Goal: Task Accomplishment & Management: Manage account settings

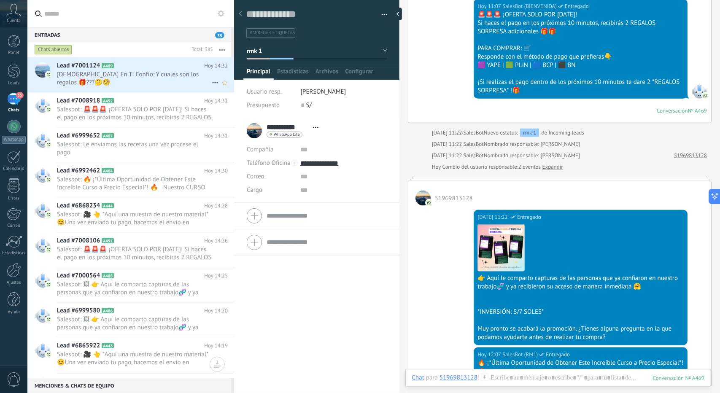
click at [129, 75] on span "Dios En Ti Confío: Y cuales son los regalos 🎁???🤔🧐" at bounding box center [134, 78] width 155 height 16
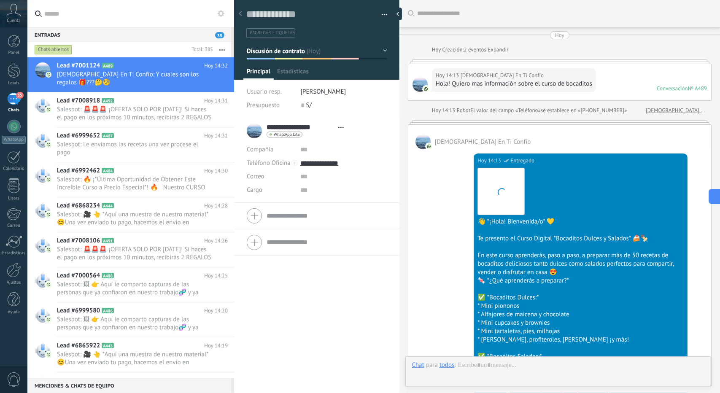
type textarea "**********"
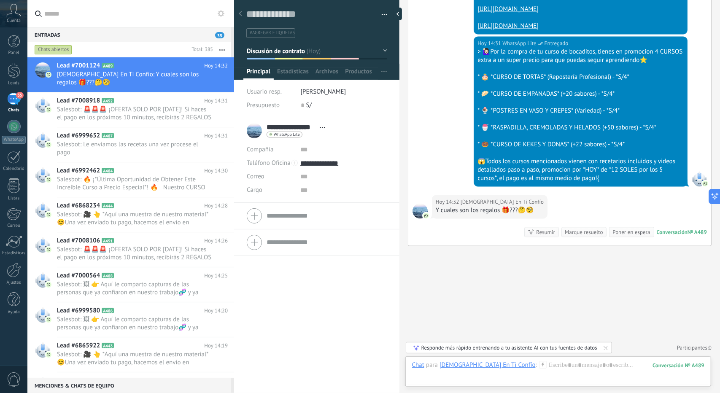
scroll to position [1127, 0]
click at [524, 366] on div at bounding box center [558, 373] width 293 height 25
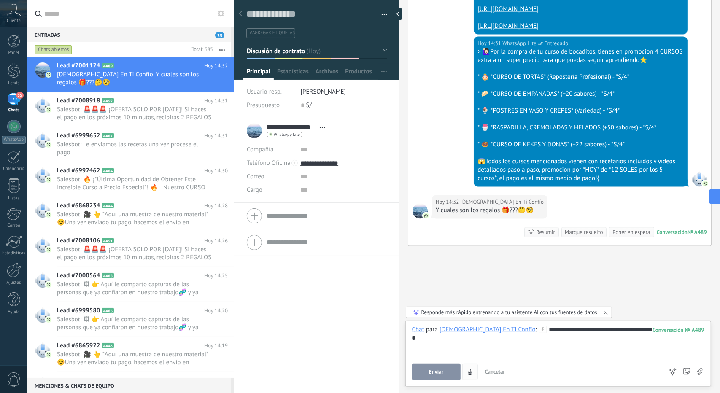
click at [449, 370] on button "Enviar" at bounding box center [436, 372] width 49 height 16
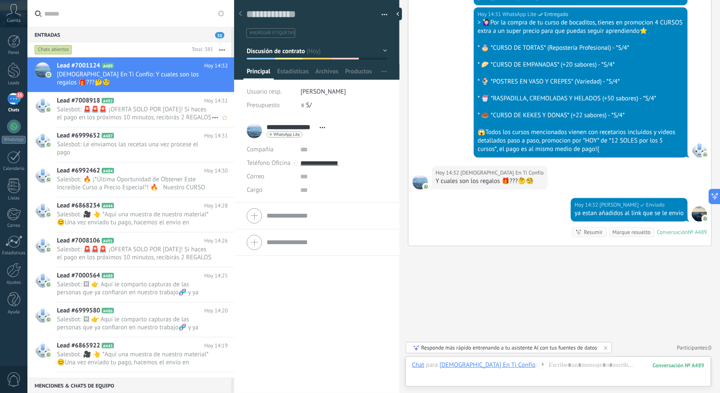
click at [138, 108] on span "Salesbot: 🚨🚨🚨 ¡OFERTA SOLO POR [DATE]! Si haces el pago en los próximos 10 minu…" at bounding box center [134, 114] width 155 height 16
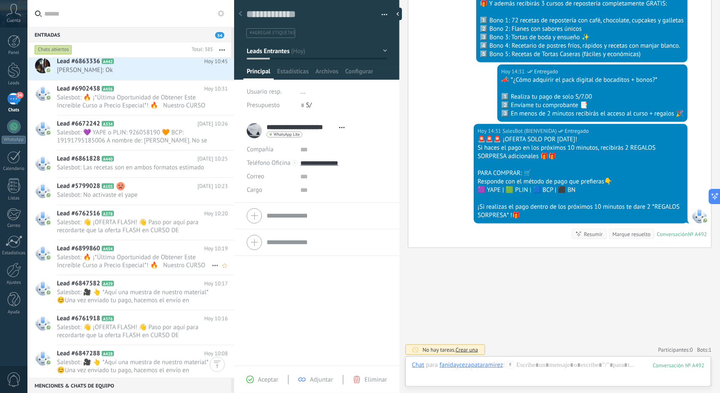
scroll to position [2699, 0]
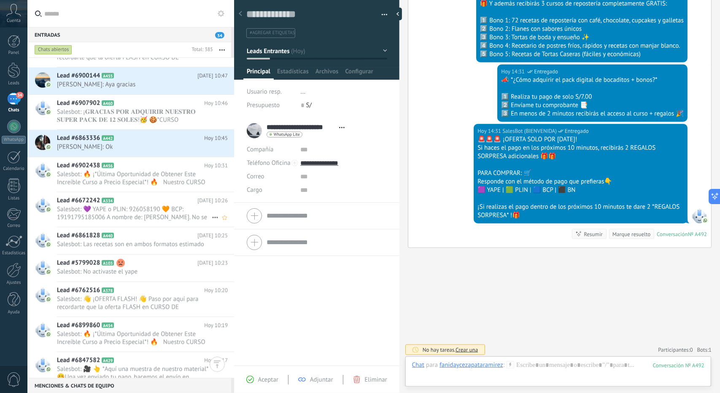
click at [154, 216] on span "Salesbot: 💜 YAPE o PLIN: 926058190 🧡 BCP: 19191795185006 A nombre de: Carlos Ed…" at bounding box center [134, 214] width 155 height 16
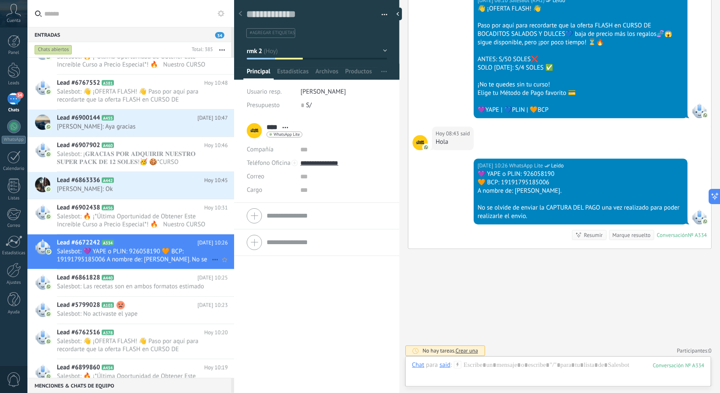
scroll to position [2657, 0]
click at [144, 221] on span "Salesbot: 🔥 ¡*Última Oportunidad de Obtener Este Increíble Curso a Precio Espec…" at bounding box center [134, 221] width 155 height 16
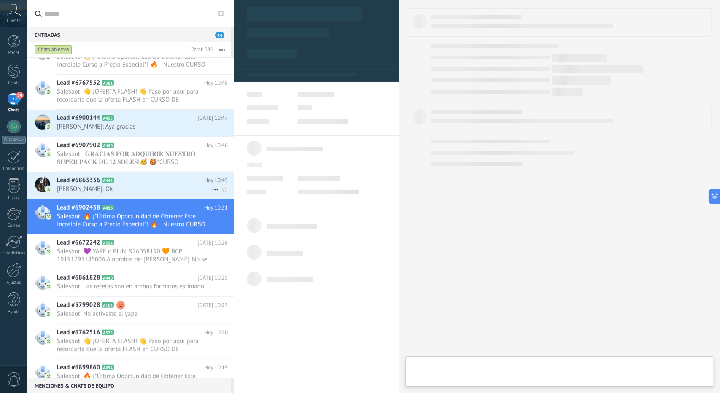
click at [130, 186] on span "Ana: Ok" at bounding box center [134, 189] width 155 height 8
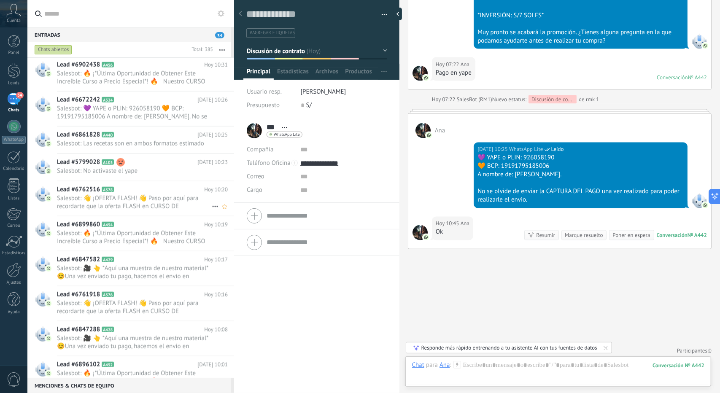
scroll to position [2783, 0]
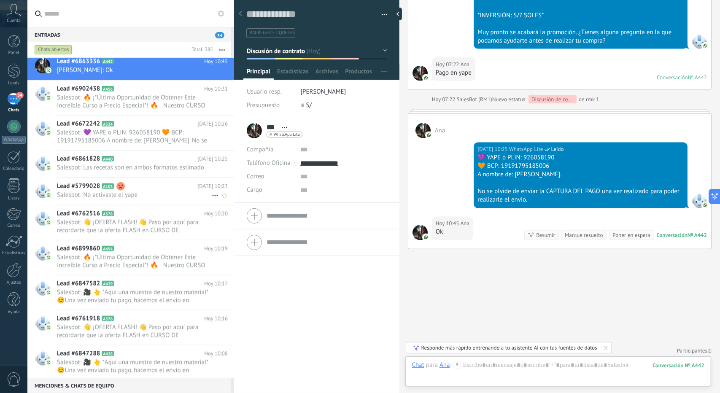
click at [119, 179] on div "Lead #5799028 A103 Hoy 10:23 Salesbot: No activaste el yape" at bounding box center [145, 191] width 177 height 27
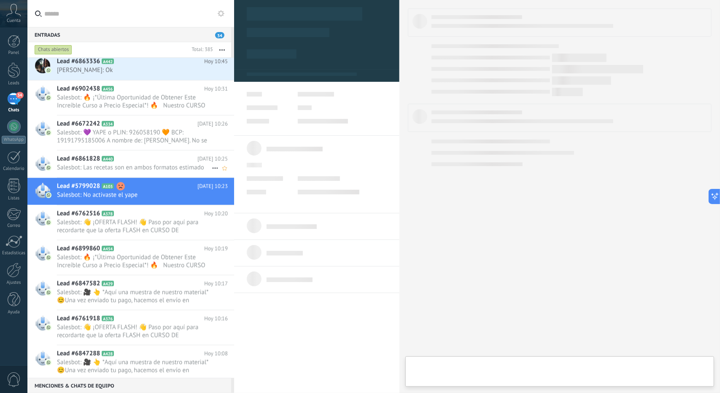
click at [126, 160] on h2 "Lead #6861828 A440" at bounding box center [127, 159] width 141 height 8
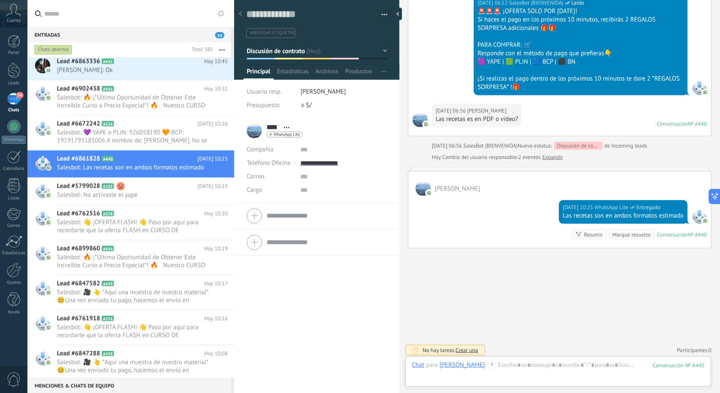
scroll to position [611, 0]
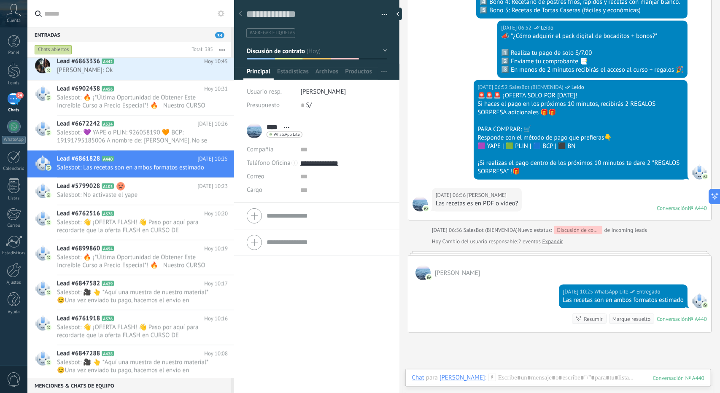
click at [274, 58] on button "Discusión de contrato" at bounding box center [317, 50] width 141 height 15
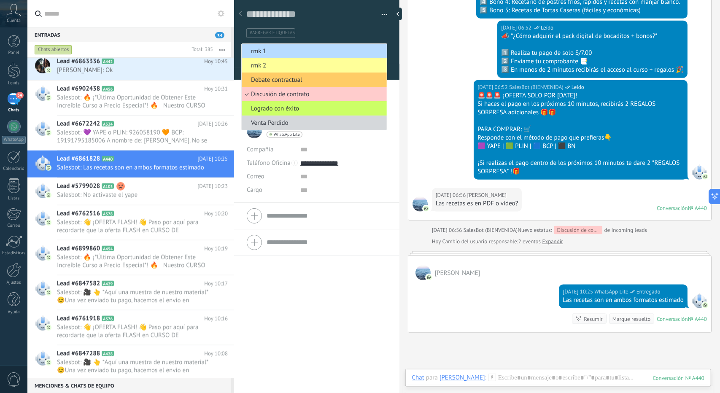
click at [274, 53] on span "rmk 1" at bounding box center [313, 51] width 143 height 8
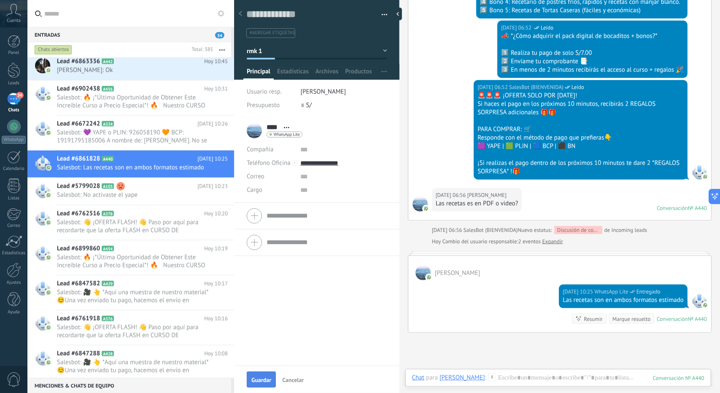
click at [265, 376] on button "Guardar" at bounding box center [261, 380] width 29 height 16
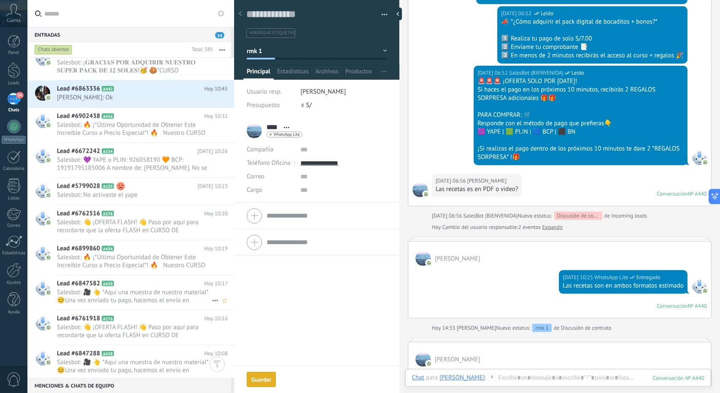
scroll to position [2741, 0]
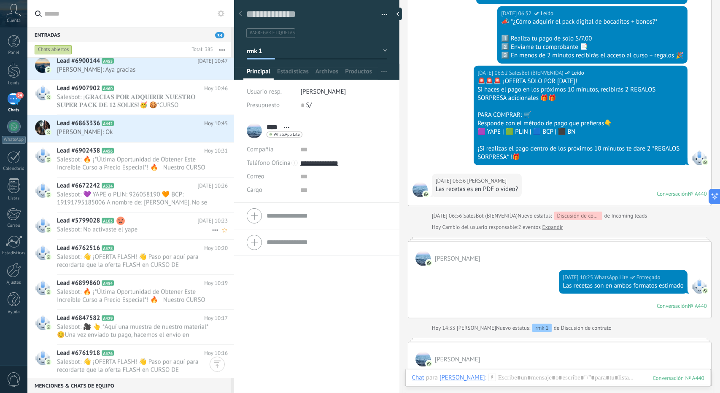
click at [141, 230] on span "Salesbot: No activaste el yape" at bounding box center [134, 230] width 155 height 8
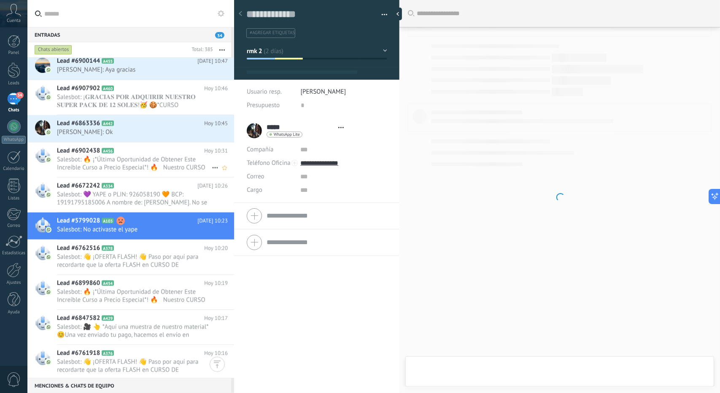
scroll to position [317, 0]
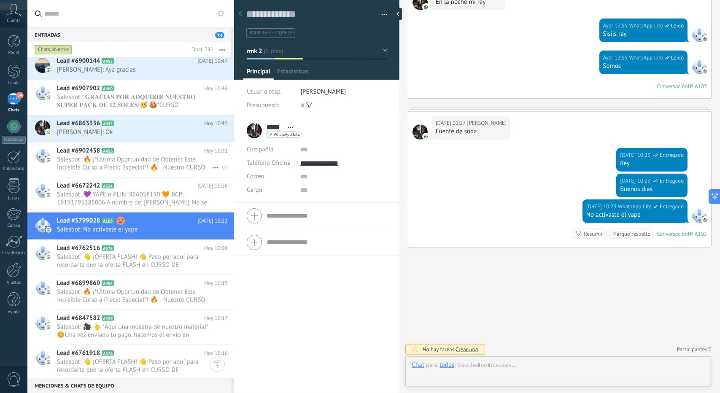
click at [162, 161] on span "Salesbot: 🔥 ¡*Última Oportunidad de Obtener Este Increíble Curso a Precio Espec…" at bounding box center [134, 164] width 155 height 16
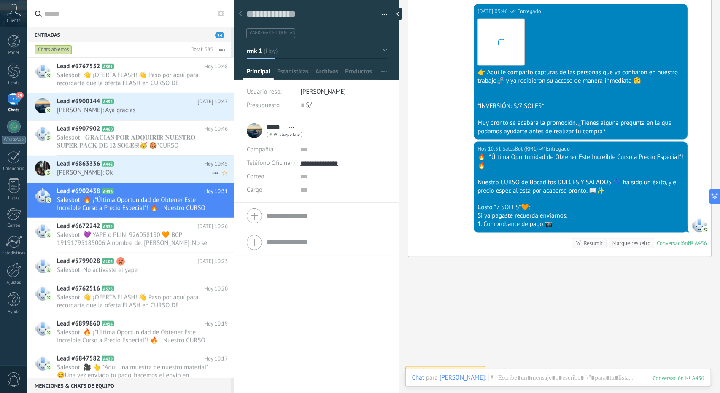
scroll to position [2699, 0]
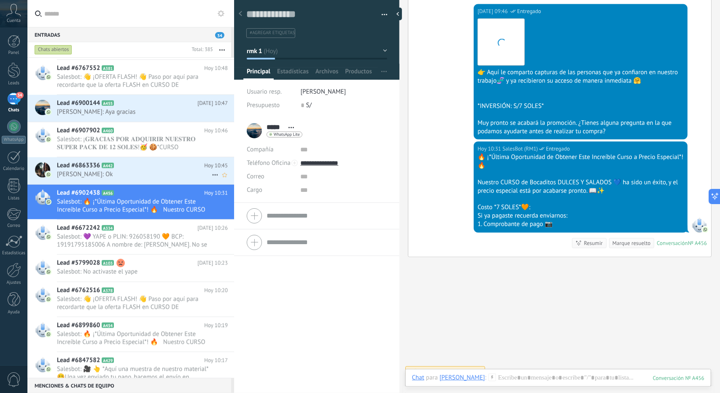
click at [137, 167] on h2 "Lead #6863336 A442" at bounding box center [130, 166] width 147 height 8
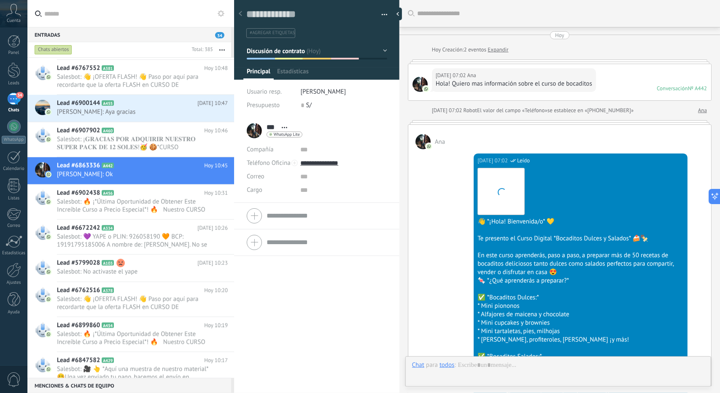
scroll to position [972, 0]
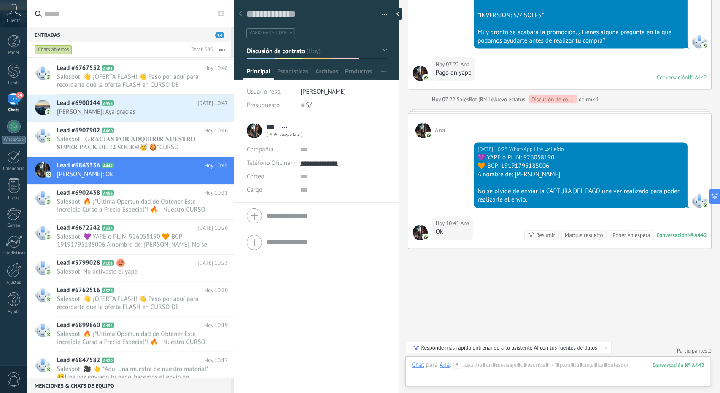
click at [268, 54] on span "Discusión de contrato" at bounding box center [276, 51] width 59 height 8
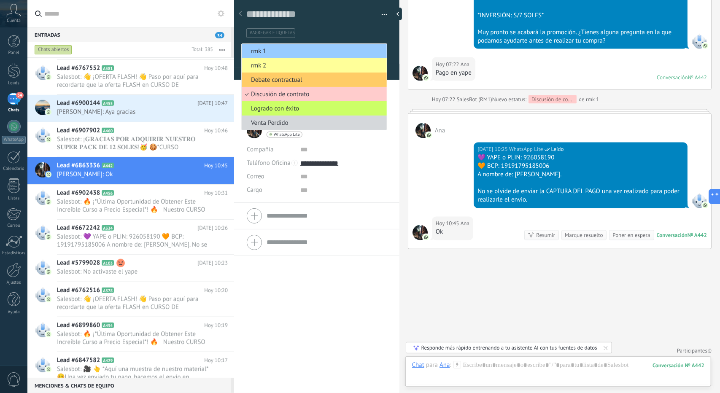
click at [286, 49] on span "rmk 1" at bounding box center [313, 51] width 143 height 8
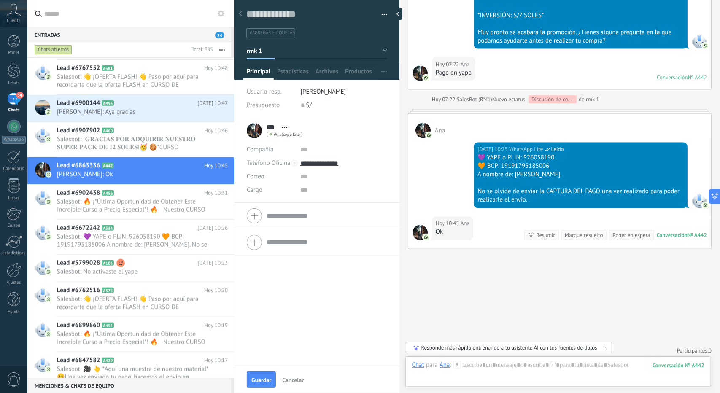
click at [266, 376] on button "Guardar" at bounding box center [261, 380] width 29 height 16
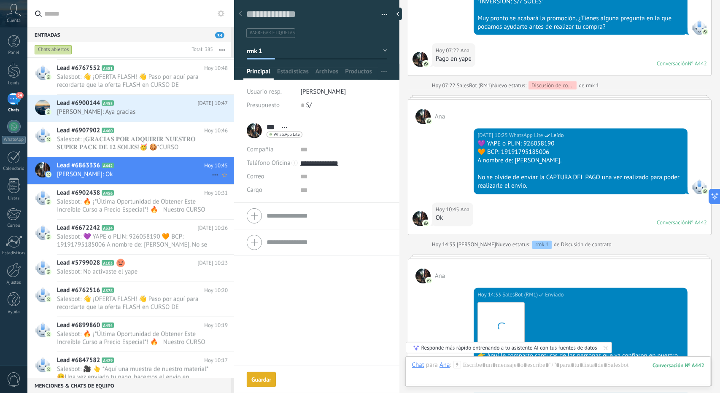
scroll to position [981, 0]
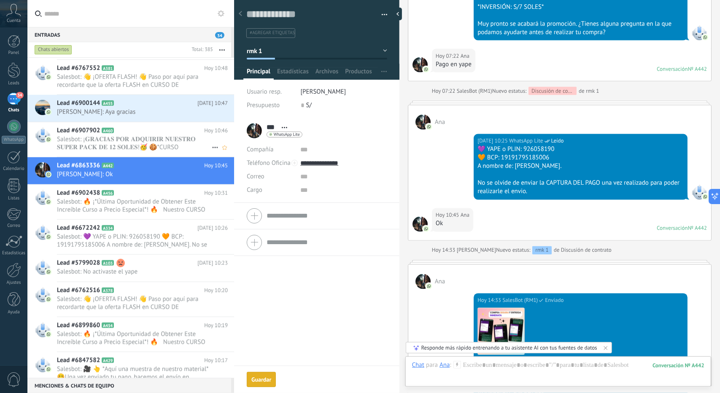
click at [163, 151] on div "Lead #6907902 A460 Hoy 10:46 Salesbot: ¡𝐆𝐑𝐀𝐂𝐈𝐀𝐒 𝐏𝐎𝐑 𝐀𝐃𝐐𝐔𝐈𝐑𝐈𝐑 𝐍𝐔𝐄𝐒𝐓𝐑𝐎 𝐒𝐔𝐏𝐄𝐑 𝐏𝐀𝐂𝐊…" at bounding box center [145, 139] width 177 height 35
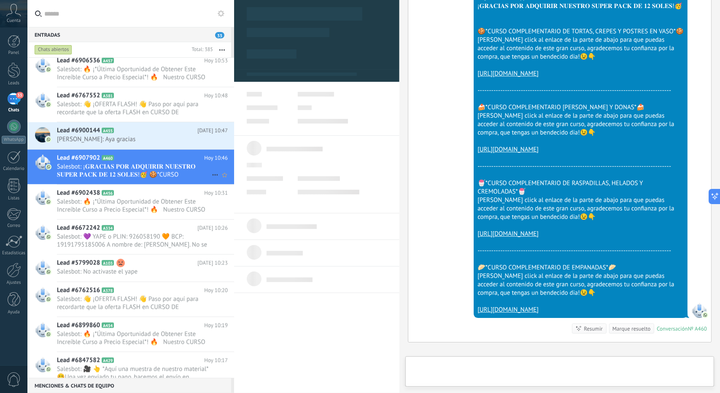
scroll to position [13, 0]
click at [165, 163] on span "Salesbot: ¡𝐆𝐑𝐀𝐂𝐈𝐀𝐒 𝐏𝐎𝐑 𝐀𝐃𝐐𝐔𝐈𝐑𝐈𝐑 𝐍𝐔𝐄𝐒𝐓𝐑𝐎 𝐒𝐔𝐏𝐄𝐑 𝐏𝐀𝐂𝐊 𝐃𝐄 𝟏𝟐 𝐒𝐎𝐋𝐄𝐒!🥳 🍪*CURSO COMPLE…" at bounding box center [134, 171] width 155 height 16
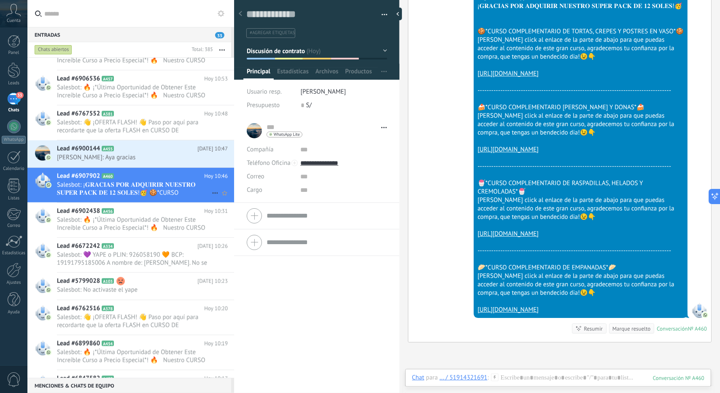
scroll to position [2657, 0]
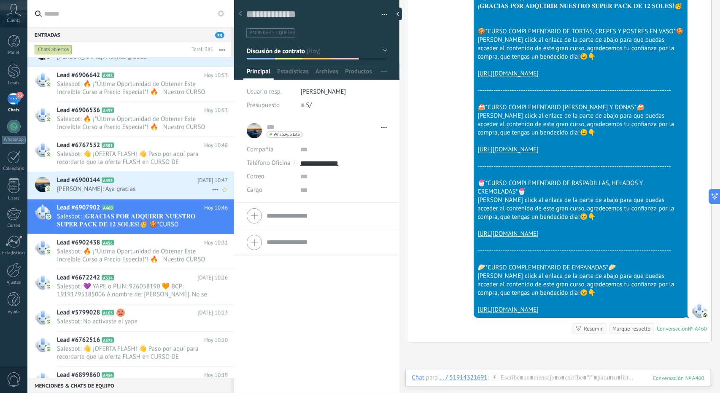
click at [162, 195] on div "Lead #6900144 A455 Hoy 10:47 Juana Marilu Penas Aquije: Aya gracias" at bounding box center [145, 185] width 177 height 27
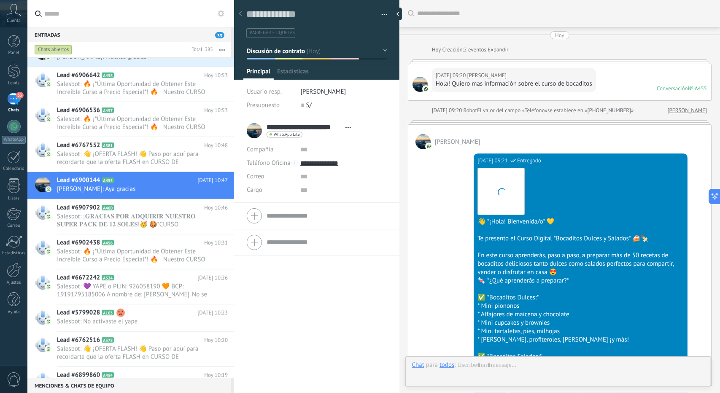
scroll to position [739, 0]
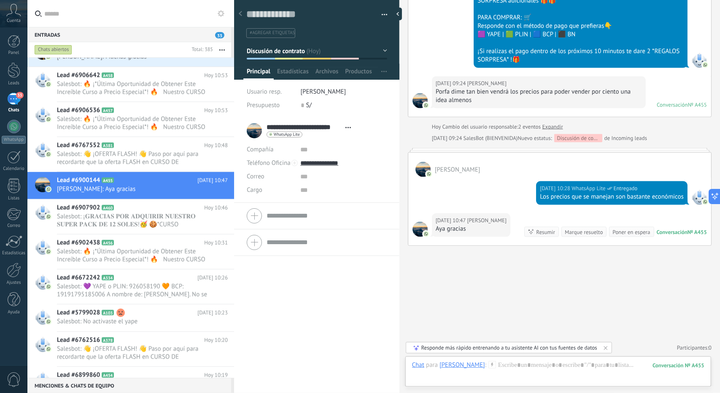
click at [303, 60] on div at bounding box center [317, 37] width 166 height 85
click at [293, 52] on span "Discusión de contrato" at bounding box center [276, 51] width 59 height 8
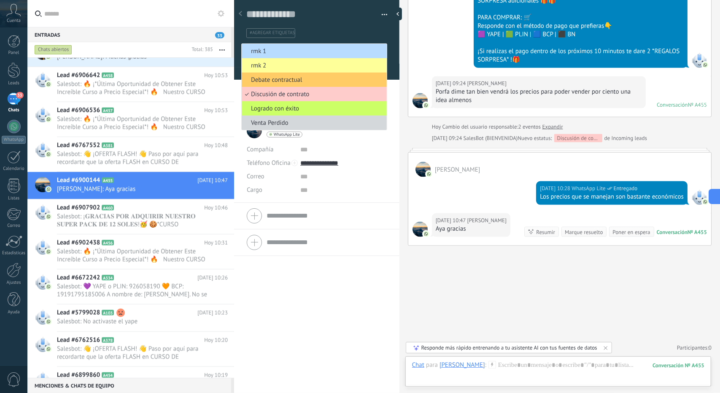
click at [293, 52] on span "rmk 1" at bounding box center [313, 51] width 143 height 8
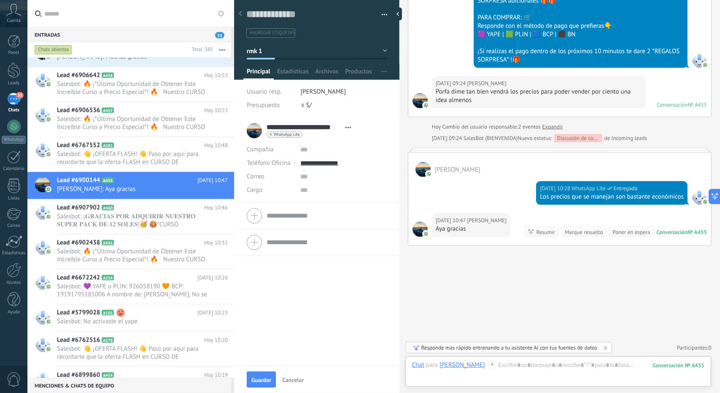
click at [271, 379] on button "Guardar" at bounding box center [261, 380] width 29 height 16
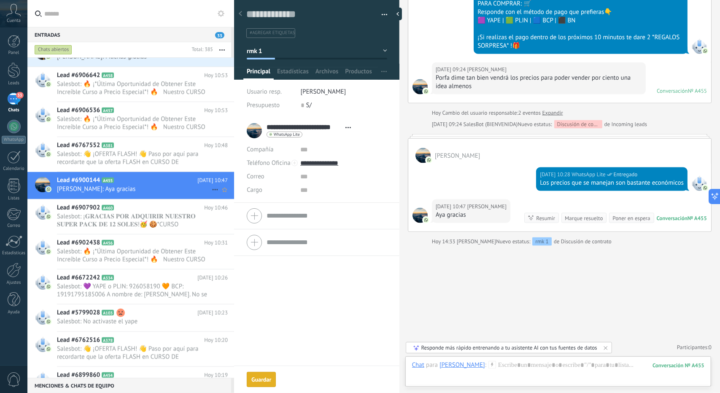
scroll to position [0, 0]
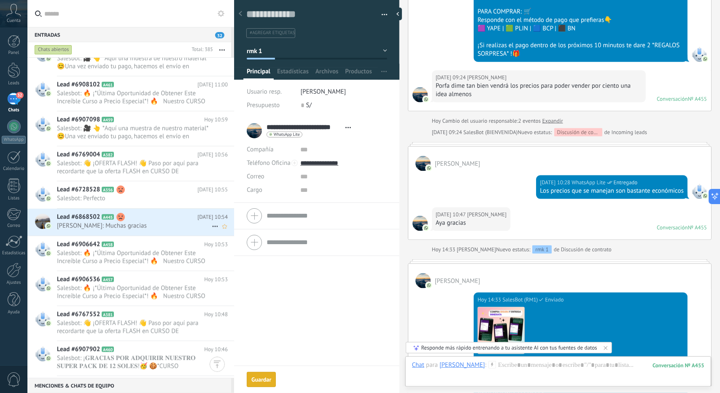
click at [144, 223] on span "Patricia Rojas: Muchas gracias" at bounding box center [134, 226] width 155 height 8
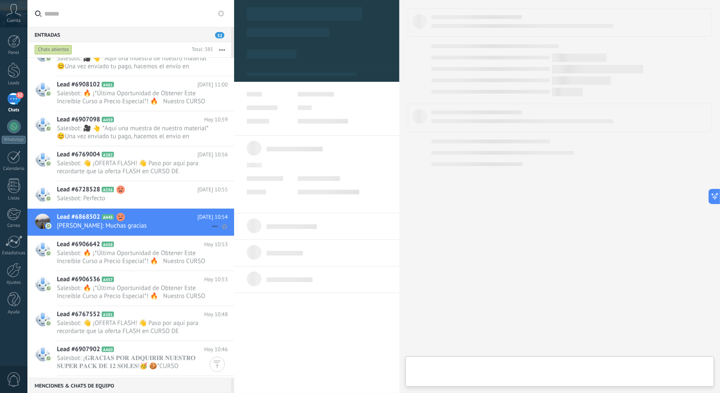
type textarea "**********"
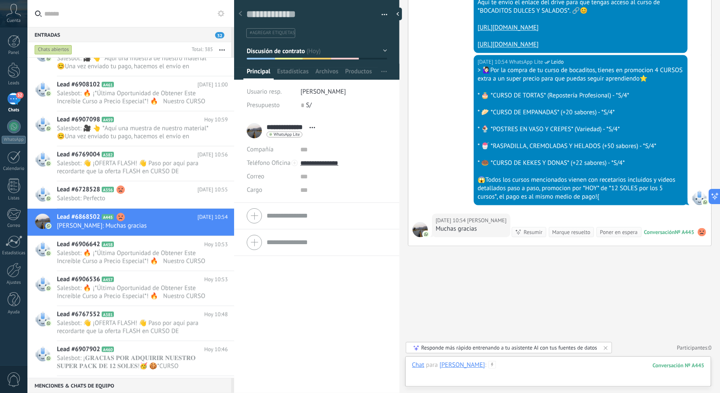
click at [517, 371] on div at bounding box center [558, 373] width 293 height 25
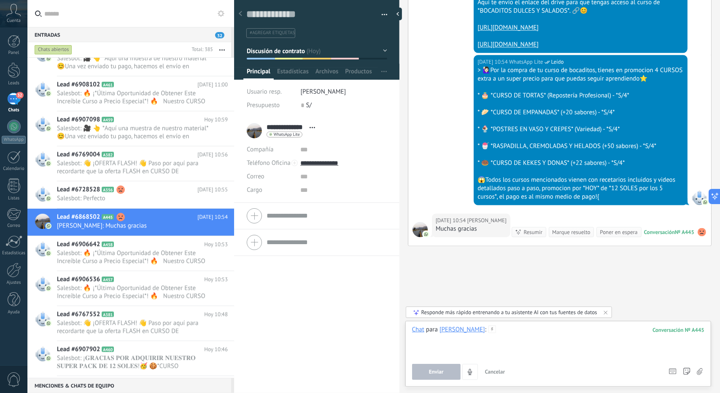
paste div
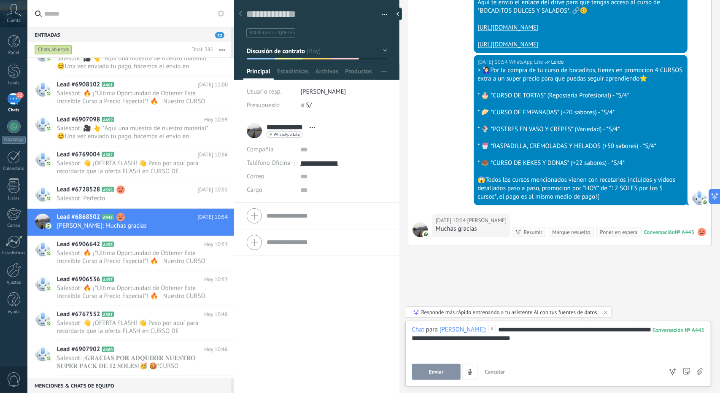
click at [431, 370] on span "Enviar" at bounding box center [436, 372] width 15 height 6
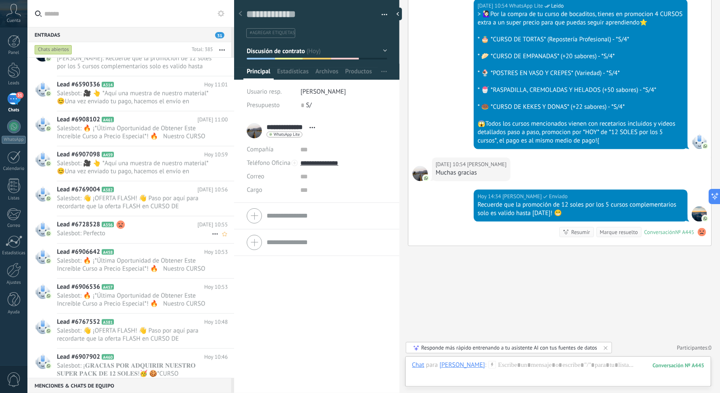
click at [150, 235] on span "Salesbot: Perfecto" at bounding box center [134, 234] width 155 height 8
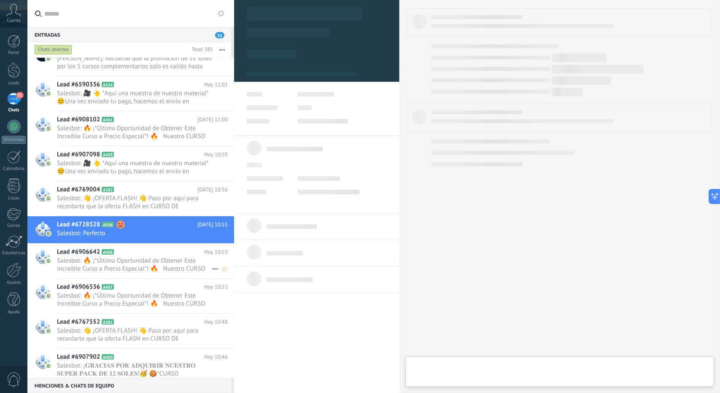
type textarea "**********"
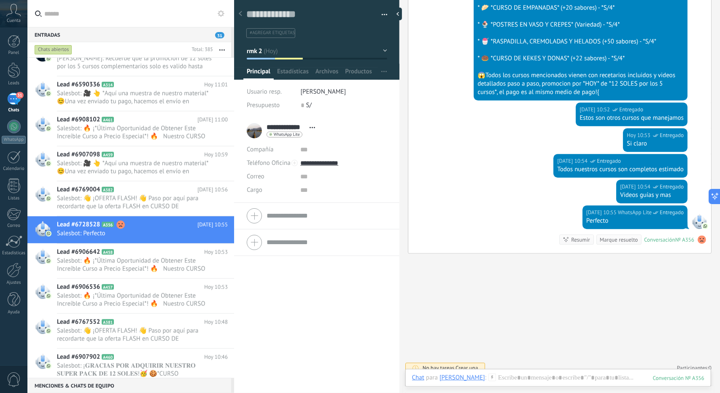
scroll to position [1460, 0]
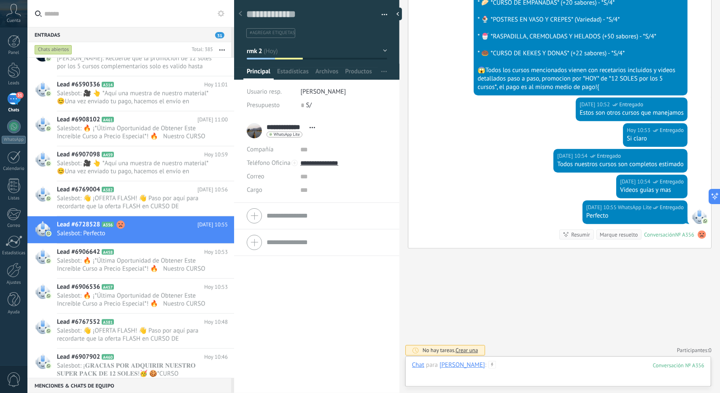
click at [505, 371] on div at bounding box center [558, 373] width 293 height 25
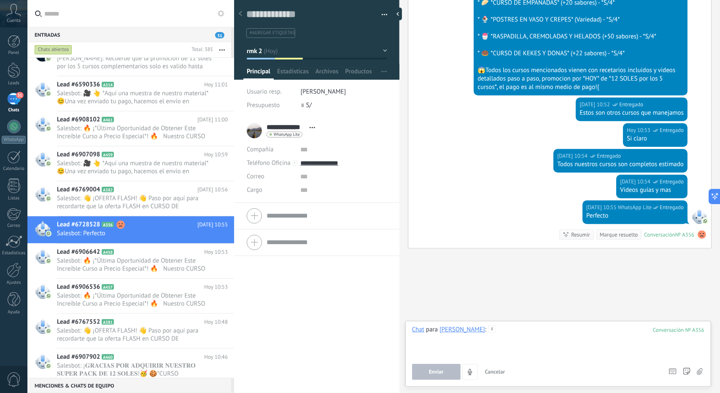
paste div
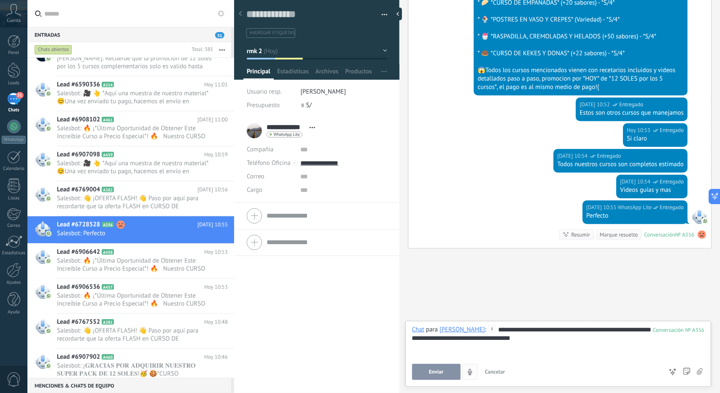
click at [449, 368] on button "Enviar" at bounding box center [436, 372] width 49 height 16
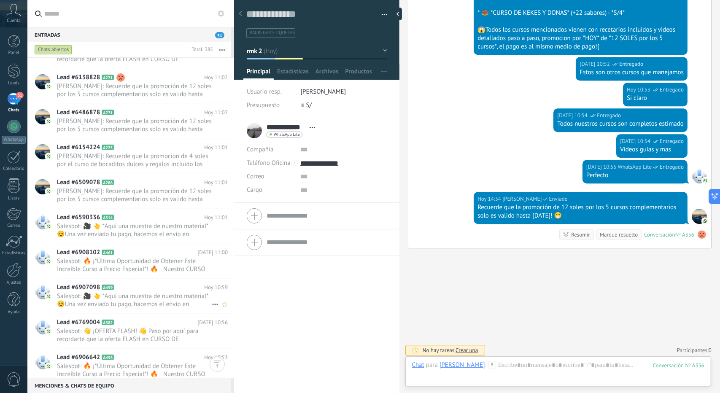
scroll to position [2319, 0]
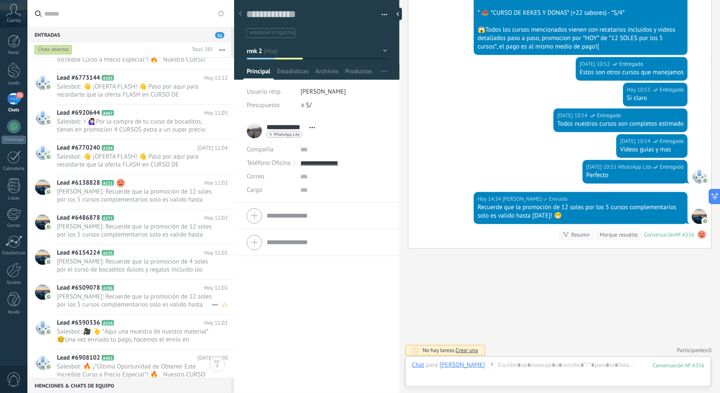
click at [156, 293] on span "[PERSON_NAME]: Recuerde que la promoción de 12 soles por los 5 cursos complemen…" at bounding box center [134, 301] width 155 height 16
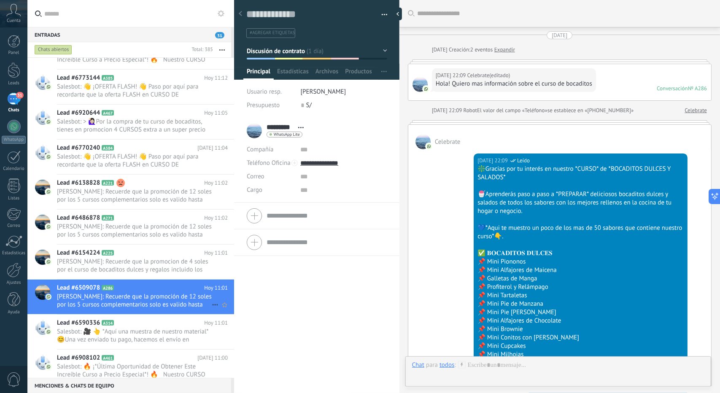
scroll to position [1751, 0]
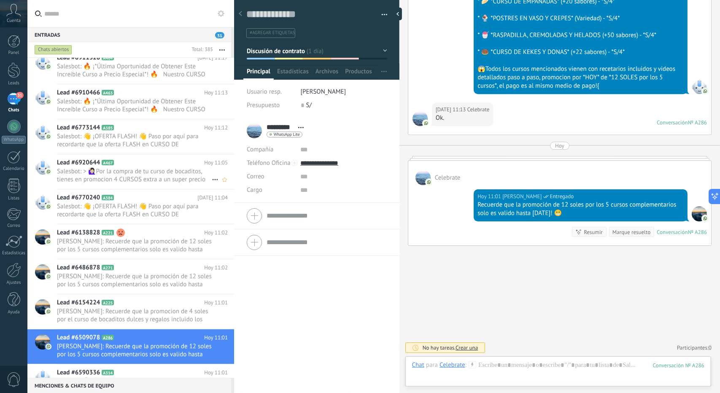
click at [151, 179] on span "Salesbot: > 🙋🏻‍♀Por la compra de tu curso de bocaditos, tienes en promocion 4 C…" at bounding box center [134, 176] width 155 height 16
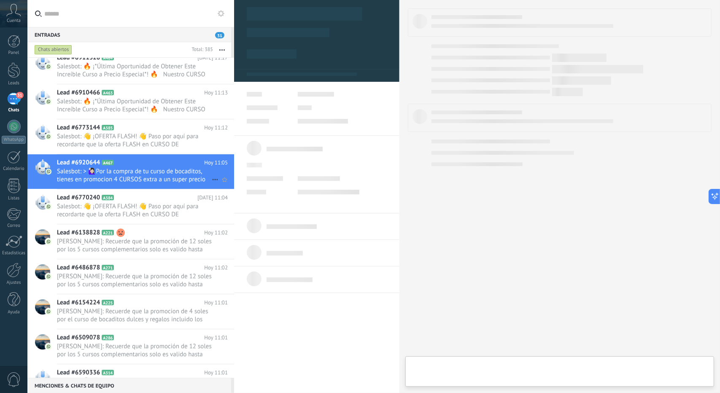
type textarea "**********"
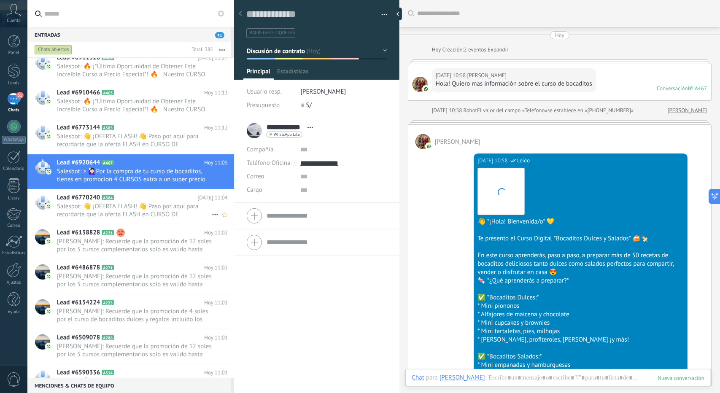
scroll to position [1019, 0]
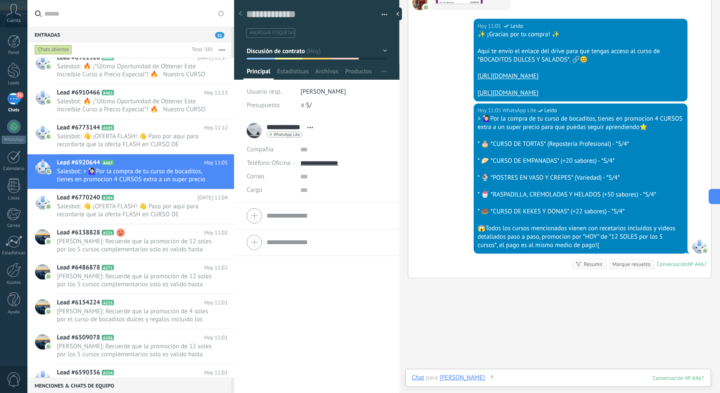
click at [524, 380] on div at bounding box center [558, 386] width 293 height 25
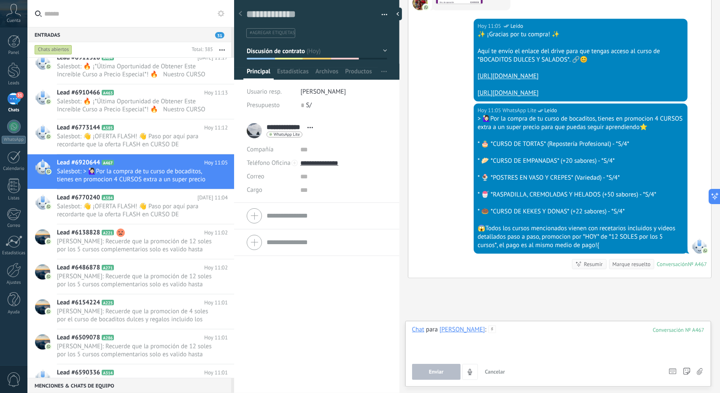
paste div
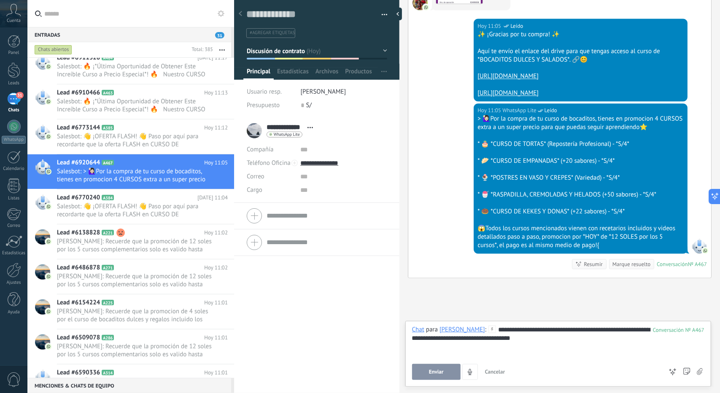
click at [447, 368] on button "Enviar" at bounding box center [436, 372] width 49 height 16
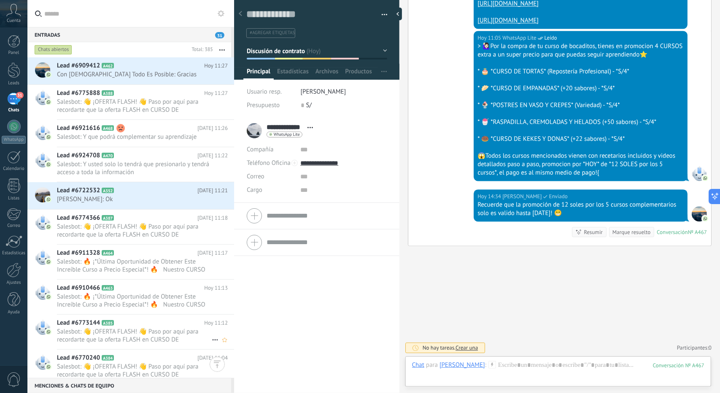
scroll to position [2108, 0]
click at [133, 203] on div "Lead #6722532 A352 Hoy 11:21 tania: Ok" at bounding box center [145, 196] width 177 height 27
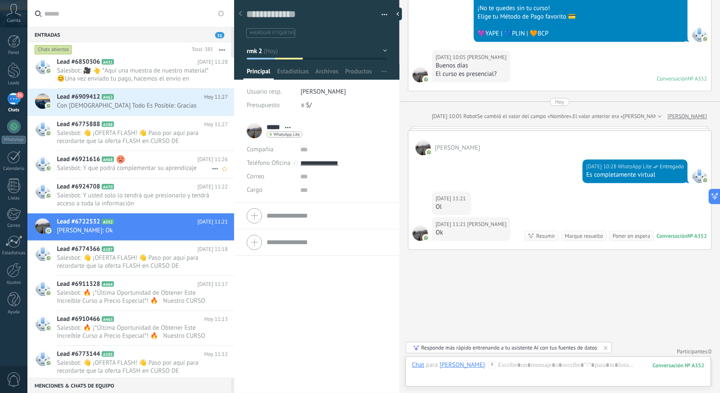
scroll to position [2023, 0]
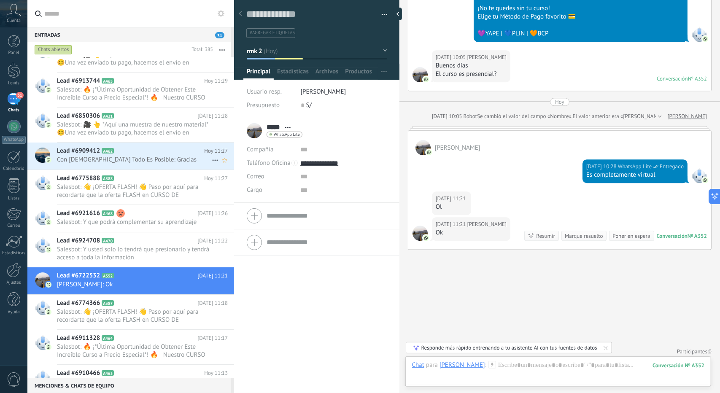
click at [145, 157] on span "Con Dios Todo Es Posible: Gracias" at bounding box center [134, 160] width 155 height 8
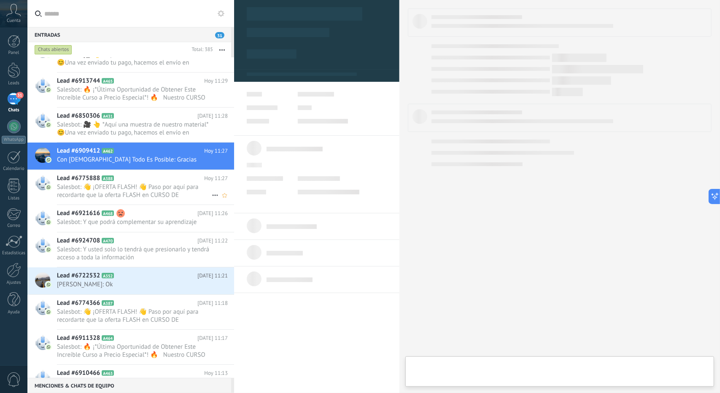
click at [153, 194] on span "Salesbot: 👋 ¡OFERTA FLASH! 👋 Paso por aquí para recordarte que la oferta FLASH …" at bounding box center [134, 191] width 155 height 16
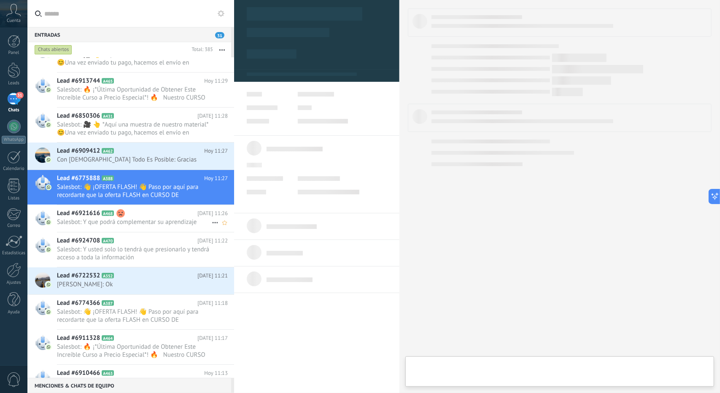
click at [153, 224] on span "Salesbot: Y que podrá complementar su aprendizaje" at bounding box center [134, 222] width 155 height 8
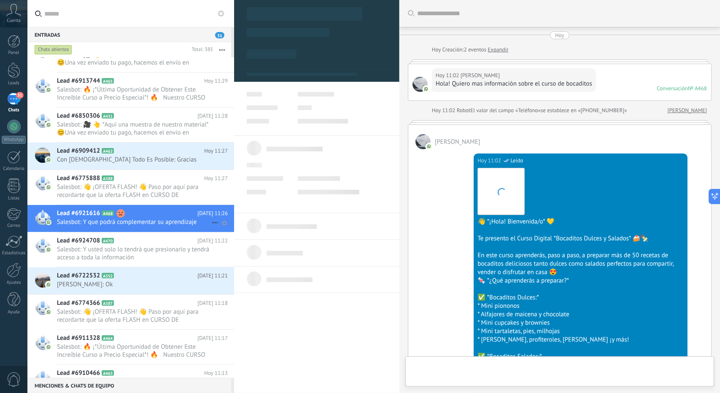
type textarea "**********"
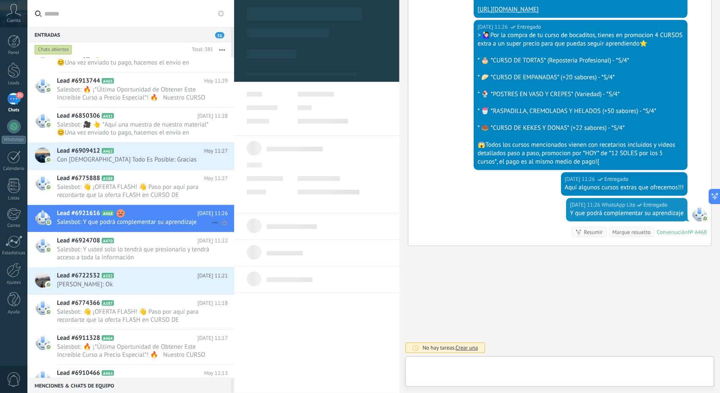
scroll to position [13, 0]
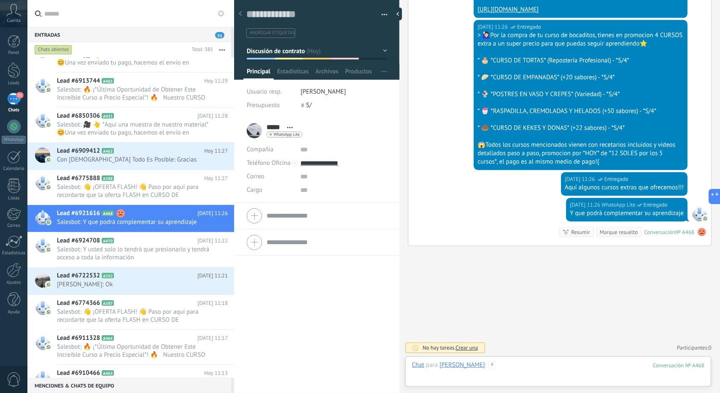
click at [498, 369] on div at bounding box center [558, 373] width 293 height 25
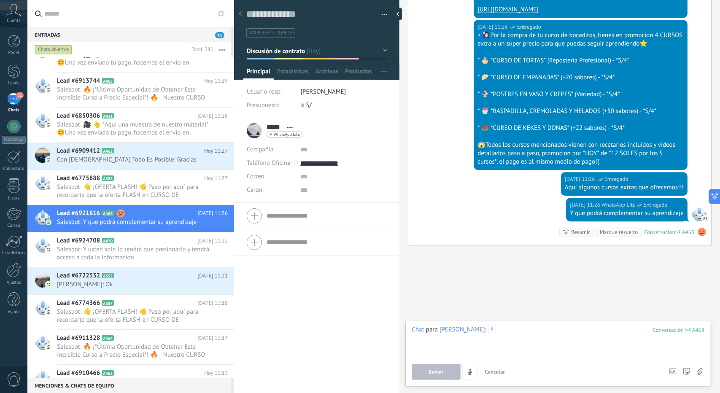
paste div
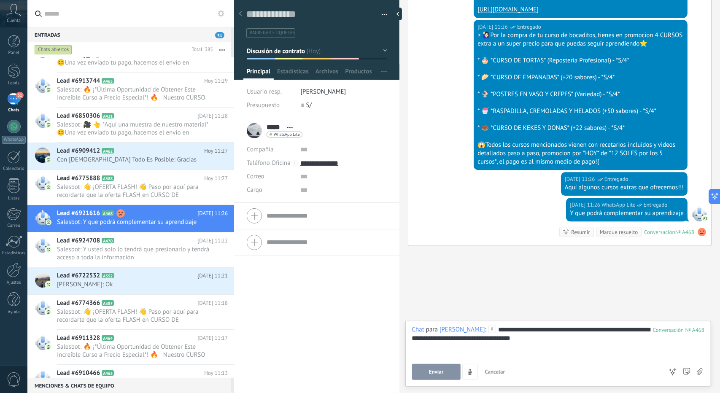
click at [434, 371] on span "Enviar" at bounding box center [436, 372] width 15 height 6
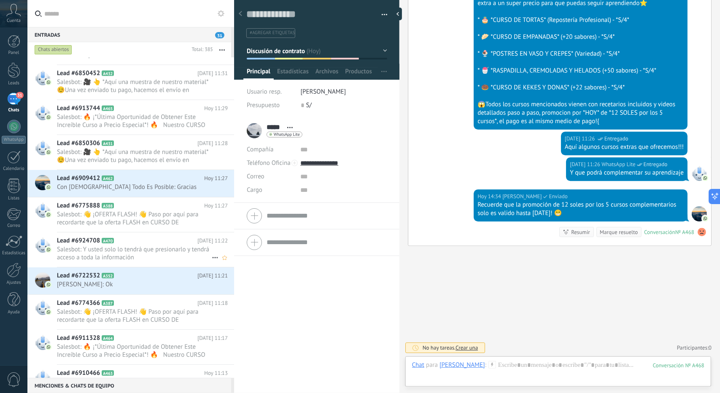
click at [103, 259] on span "Salesbot: Y usted solo lo tendrá que presionarlo y tendrá acceso a toda la info…" at bounding box center [134, 254] width 155 height 16
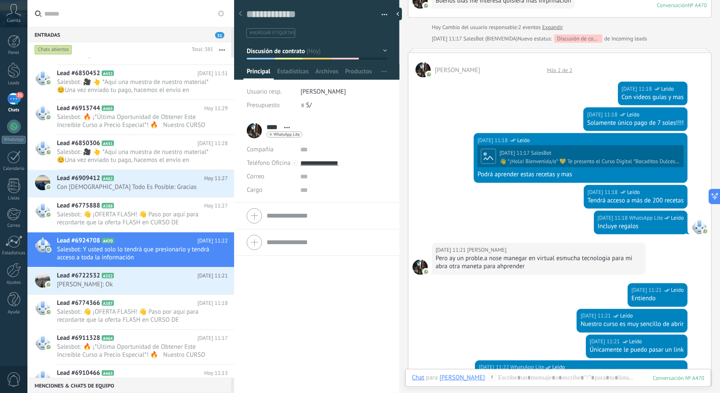
scroll to position [983, 0]
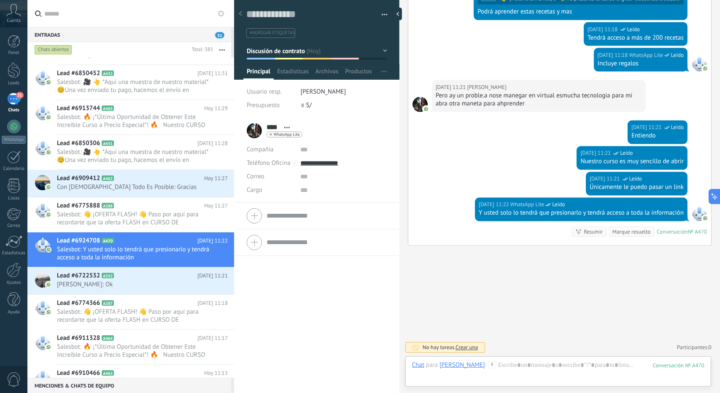
click at [326, 45] on button "Discusión de contrato" at bounding box center [317, 50] width 141 height 15
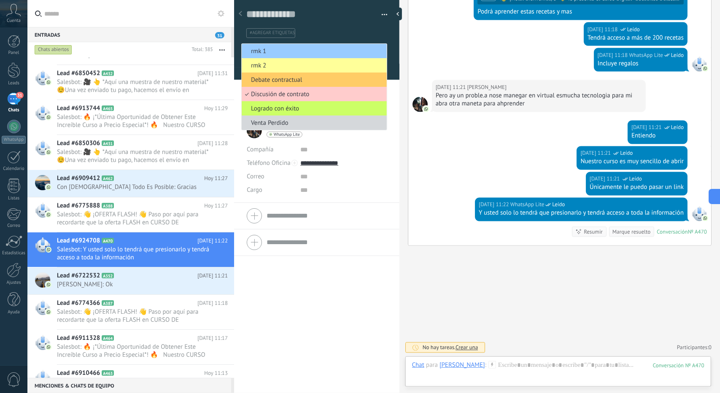
click at [324, 51] on span "rmk 1" at bounding box center [313, 51] width 143 height 8
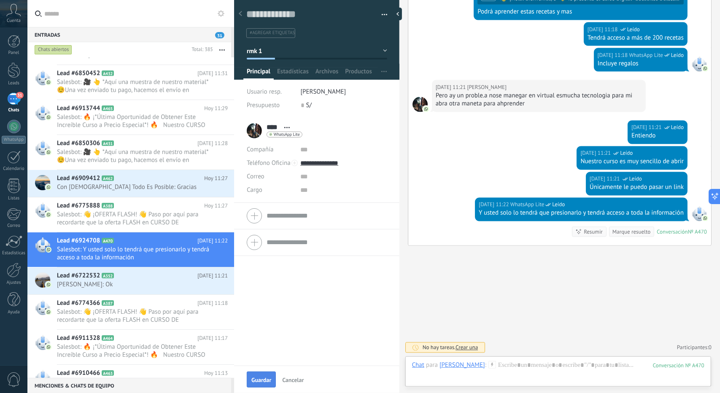
click at [254, 376] on button "Guardar" at bounding box center [261, 380] width 29 height 16
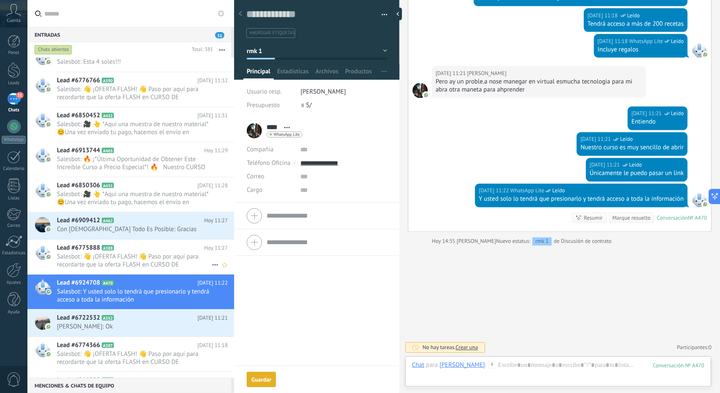
scroll to position [991, 0]
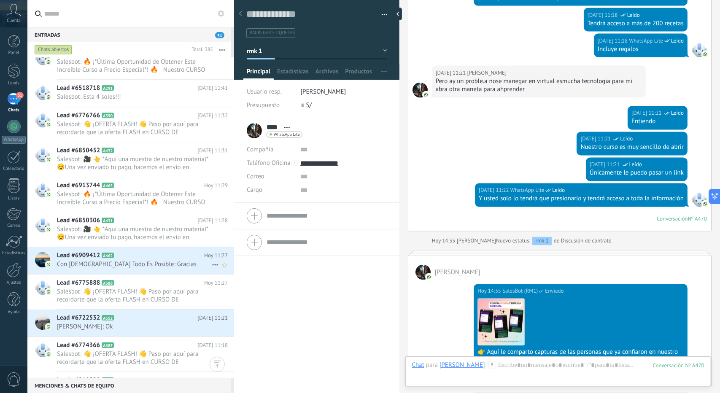
click at [157, 262] on span "Con Dios Todo Es Posible: Gracias" at bounding box center [134, 264] width 155 height 8
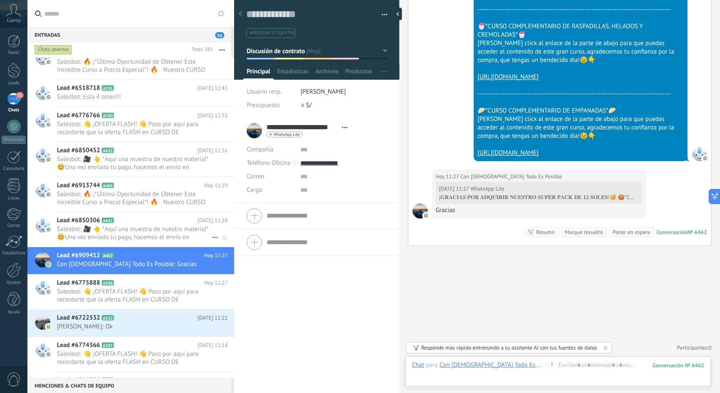
scroll to position [1897, 0]
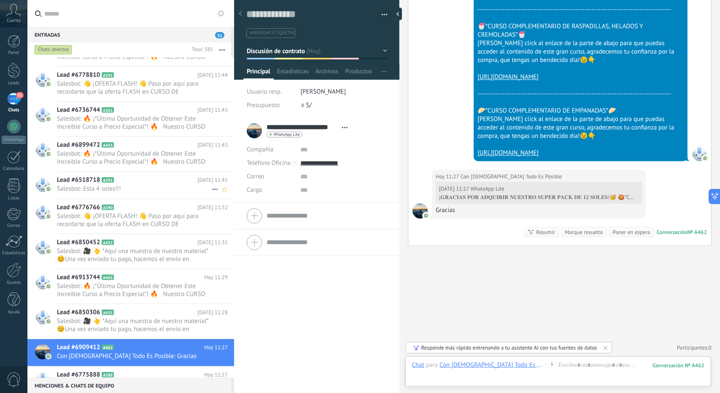
click at [116, 172] on div "Lead #6518718 A291 Hoy 11:41 Salesbot: Esta 4 soles!!!" at bounding box center [145, 185] width 177 height 27
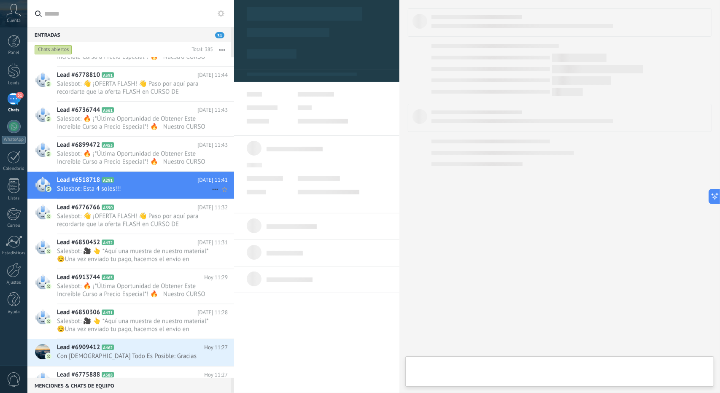
type textarea "**********"
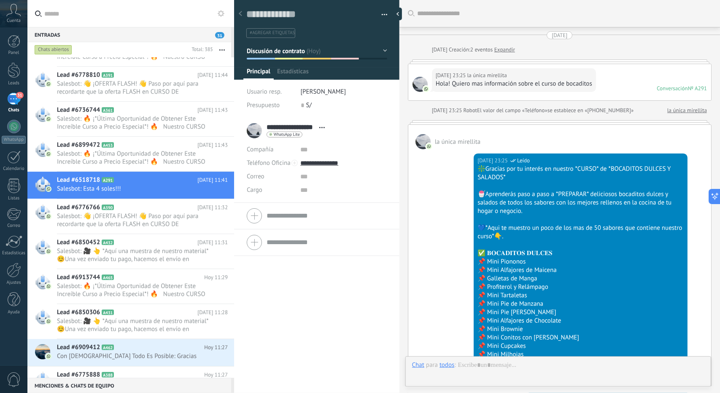
scroll to position [1727, 0]
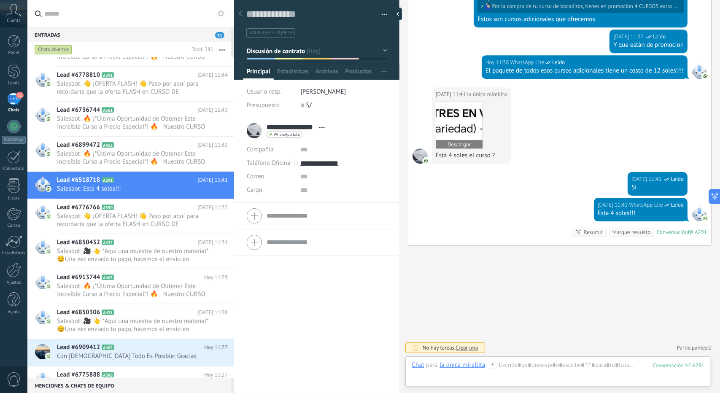
click at [465, 128] on img at bounding box center [459, 125] width 46 height 46
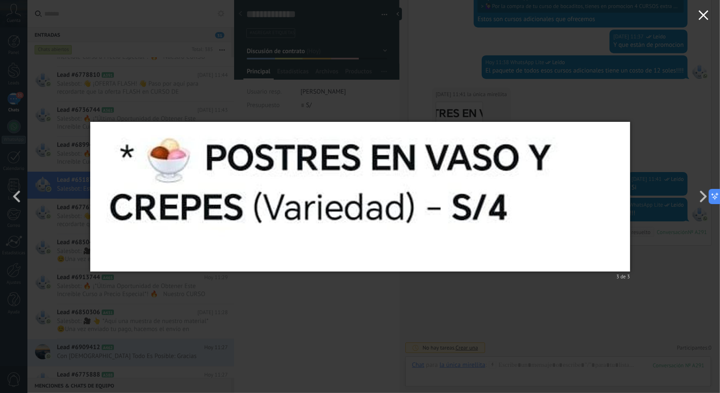
click at [711, 16] on button "button" at bounding box center [704, 16] width 33 height 33
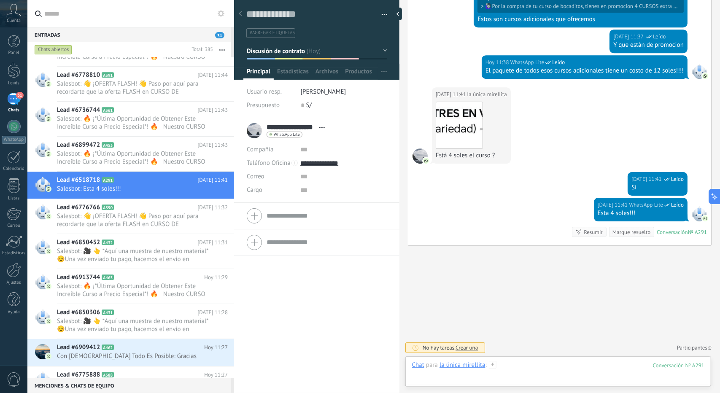
click at [531, 364] on div at bounding box center [558, 373] width 293 height 25
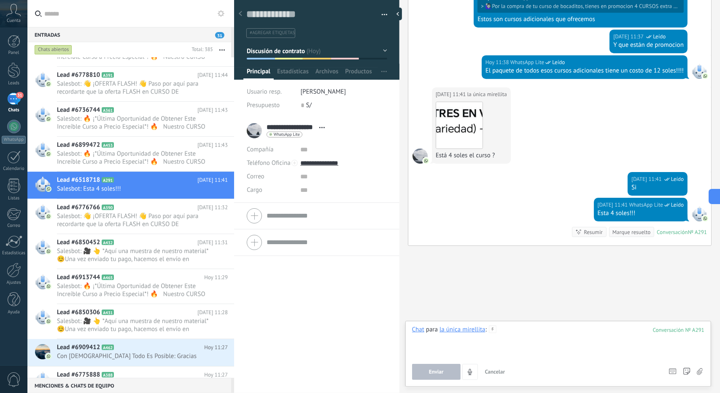
paste div
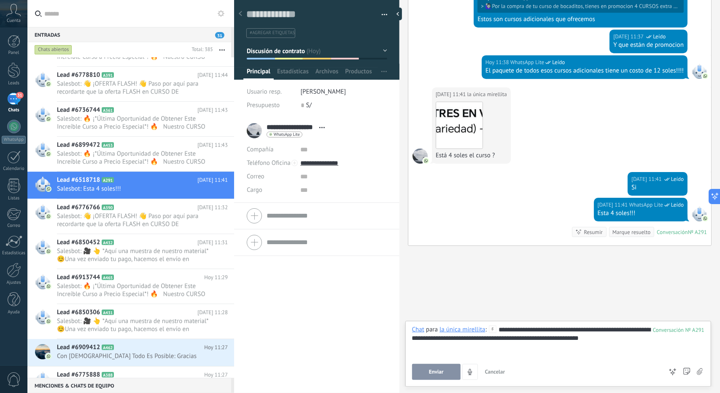
click at [431, 372] on span "Enviar" at bounding box center [436, 372] width 15 height 6
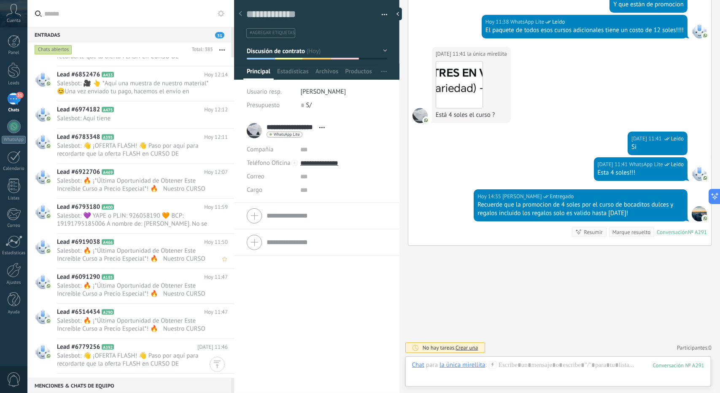
scroll to position [1517, 0]
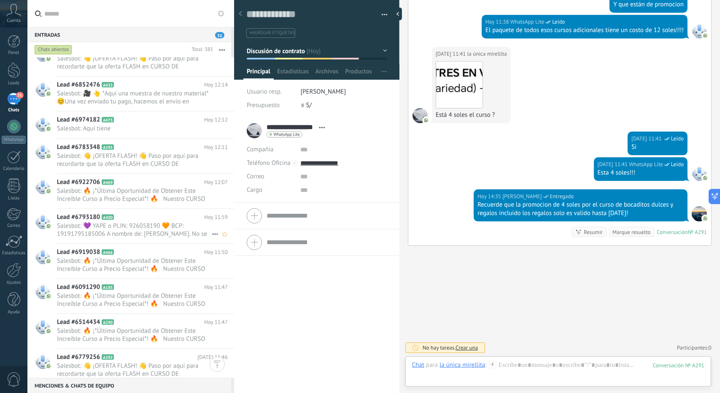
click at [133, 217] on h2 "Lead #6793180 A400" at bounding box center [130, 217] width 147 height 8
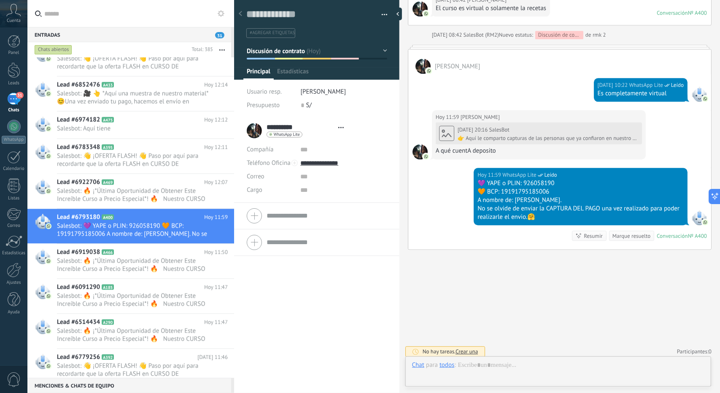
click at [295, 54] on button "Discusión de contrato" at bounding box center [317, 50] width 141 height 15
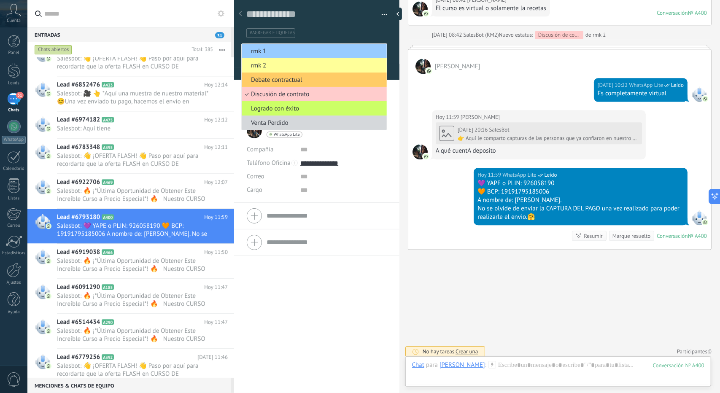
click at [295, 55] on li "rmk 1" at bounding box center [314, 51] width 145 height 14
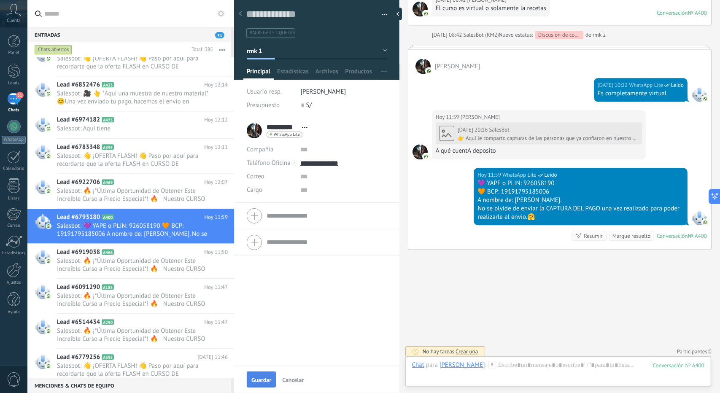
click at [262, 378] on span "Guardar" at bounding box center [262, 380] width 20 height 6
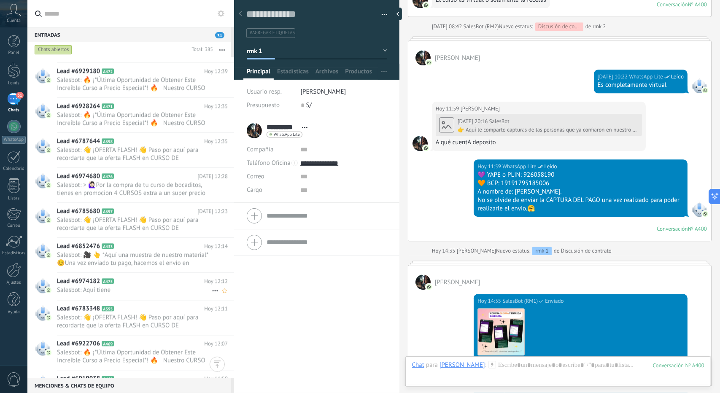
click at [102, 297] on div "Lead #6974182 A475 Hoy 12:12 Salesbot: Aquí tiene" at bounding box center [145, 286] width 177 height 27
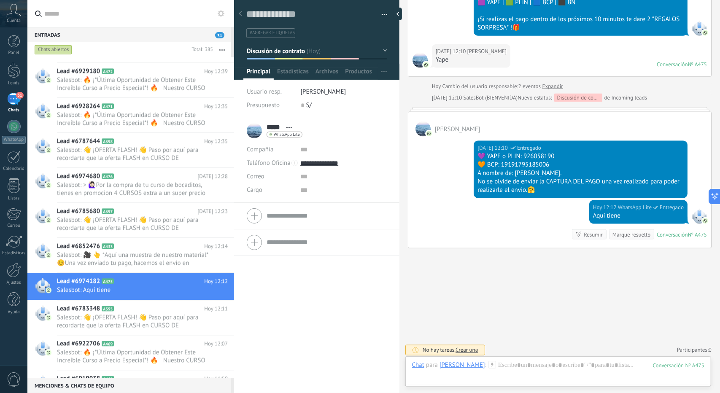
click at [272, 47] on span "Discusión de contrato" at bounding box center [276, 51] width 59 height 8
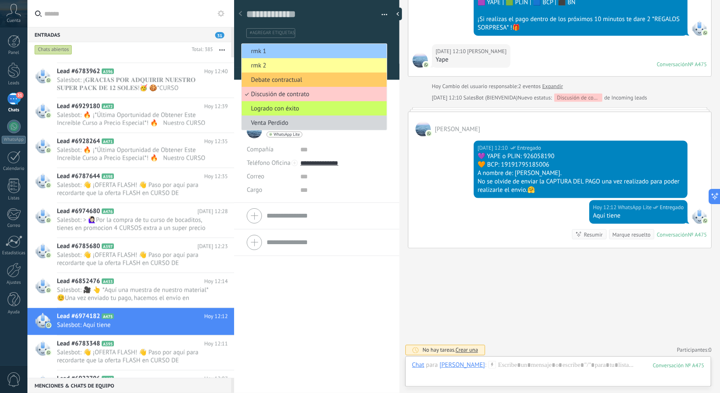
click at [272, 48] on span "rmk 1" at bounding box center [313, 51] width 143 height 8
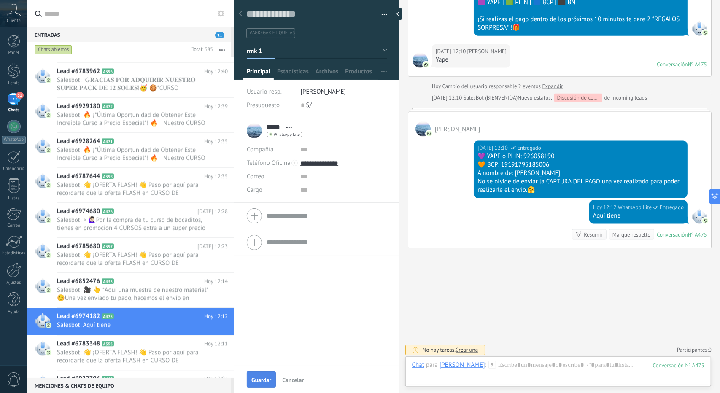
click at [257, 374] on button "Guardar" at bounding box center [261, 380] width 29 height 16
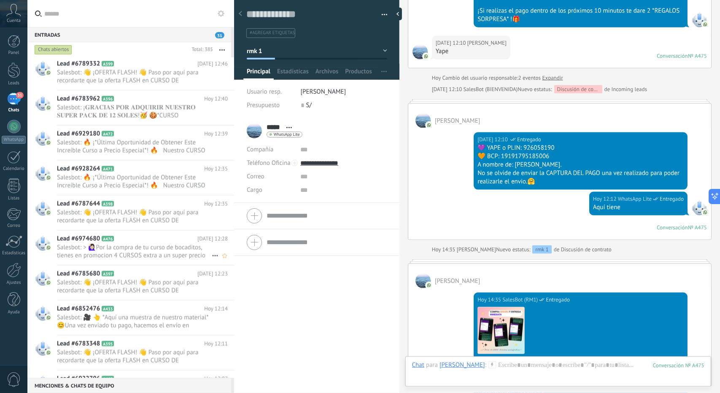
click at [155, 235] on h2 "Lead #6974680 A476" at bounding box center [127, 239] width 141 height 8
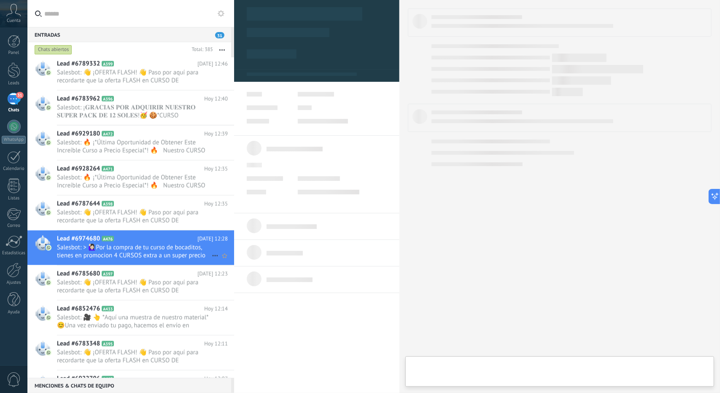
type textarea "**********"
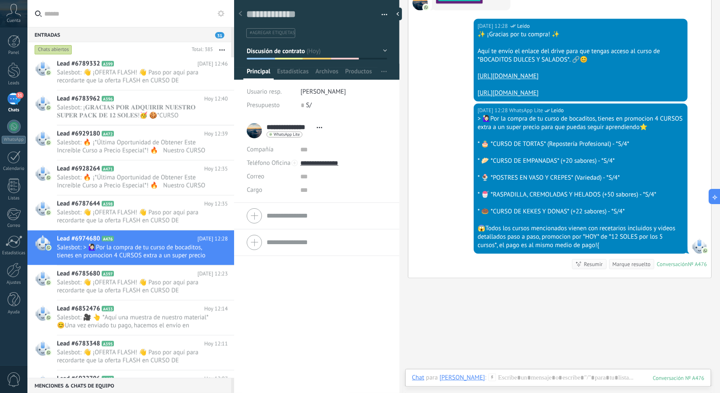
click at [516, 376] on div at bounding box center [558, 386] width 293 height 25
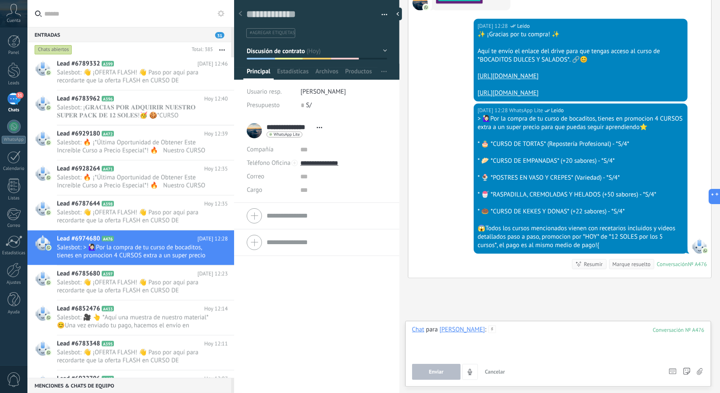
paste div
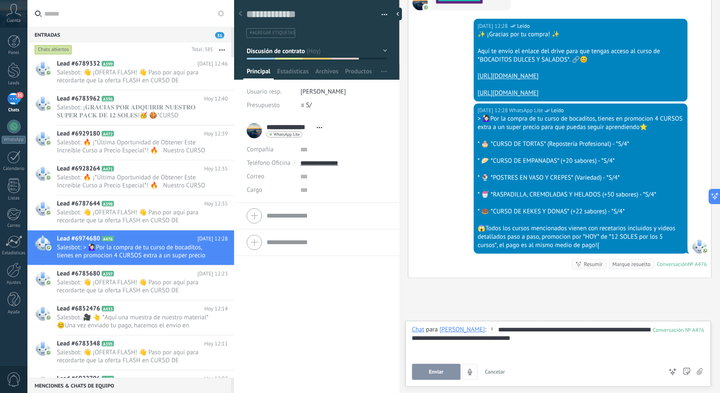
click at [444, 373] on button "Enviar" at bounding box center [436, 372] width 49 height 16
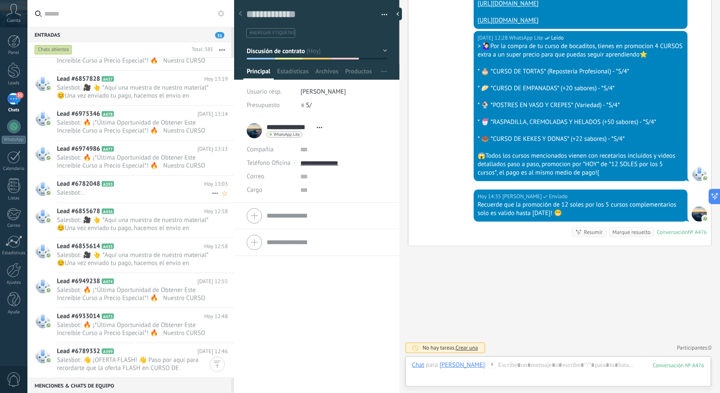
click at [135, 180] on h2 "Lead #6782048 A393" at bounding box center [130, 184] width 147 height 8
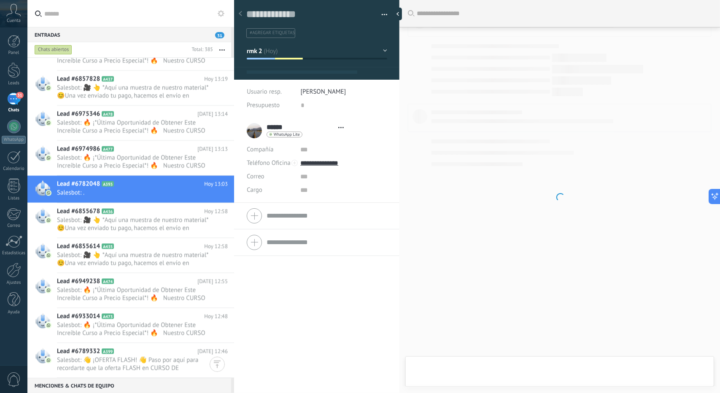
type textarea "**********"
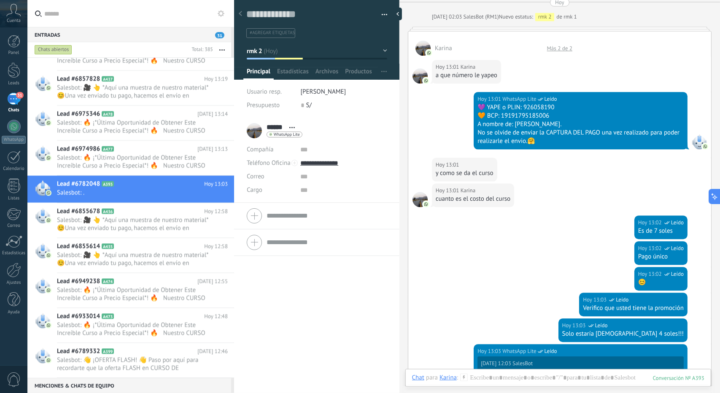
scroll to position [1431, 0]
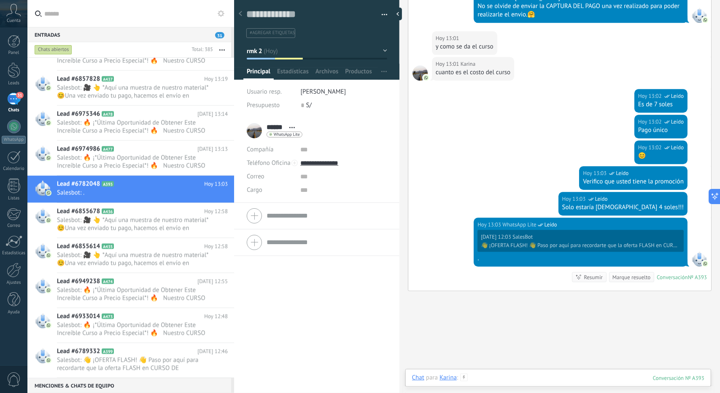
click at [527, 382] on div at bounding box center [558, 386] width 293 height 25
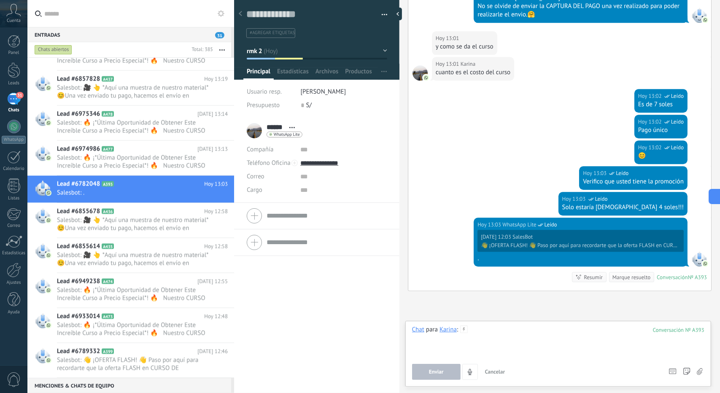
paste div
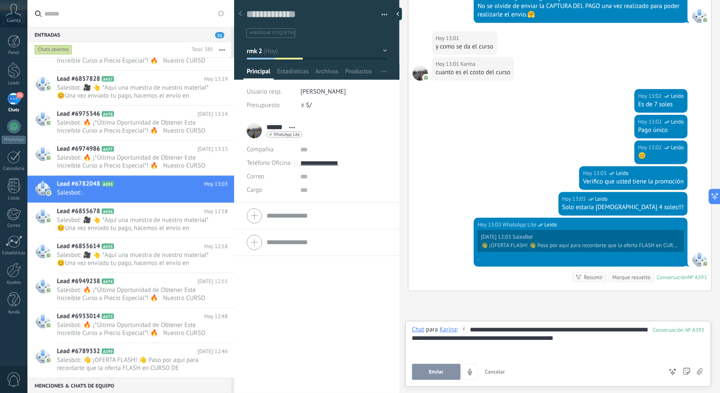
click at [431, 376] on button "Enviar" at bounding box center [436, 372] width 49 height 16
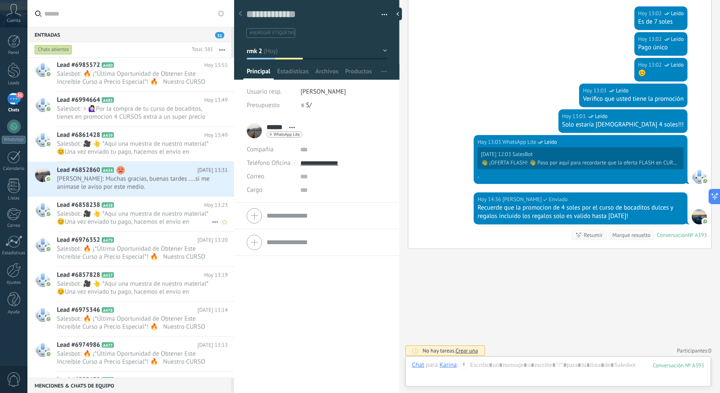
scroll to position [884, 0]
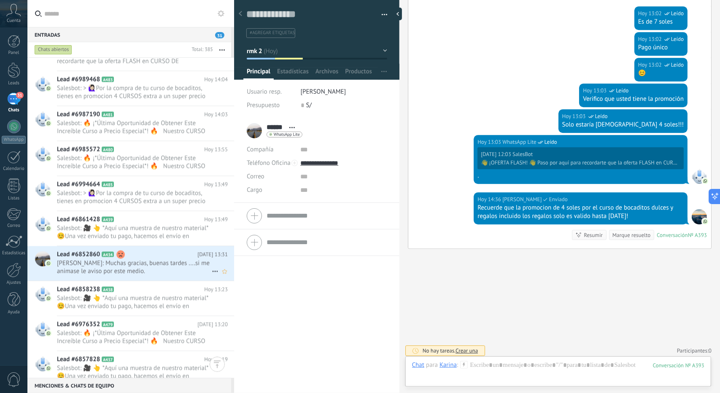
click at [139, 262] on span "Lenka Cueva: Muchas gracias, buenas tardes ....si me animase le aviso por este …" at bounding box center [134, 268] width 155 height 16
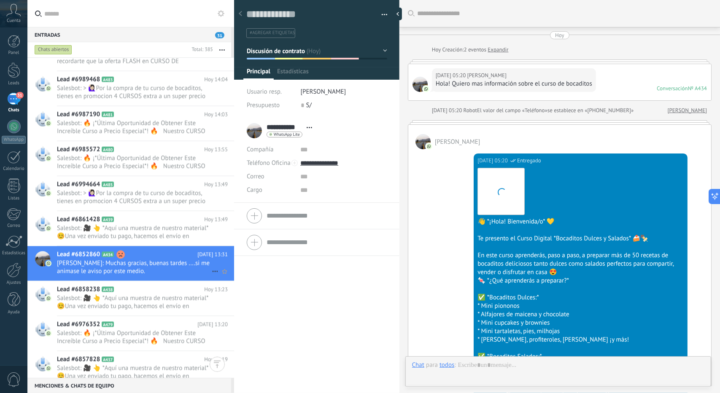
scroll to position [13, 0]
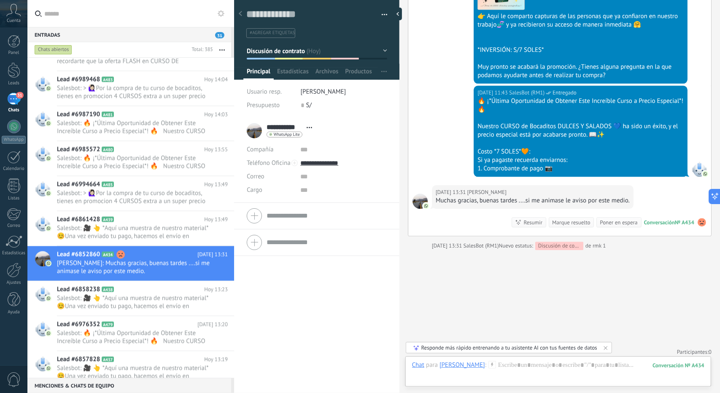
click at [282, 59] on div at bounding box center [289, 59] width 28 height 2
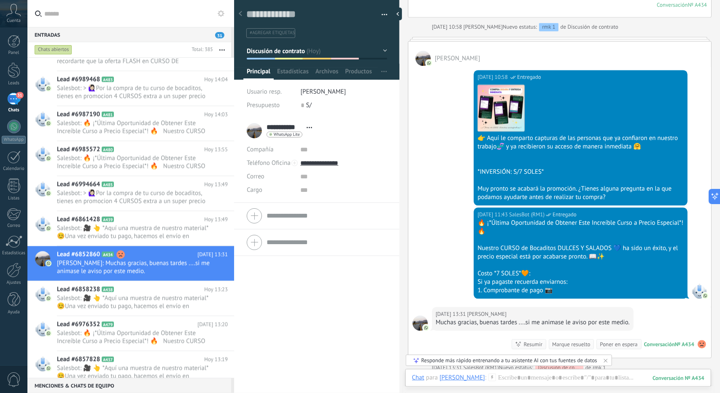
scroll to position [1191, 0]
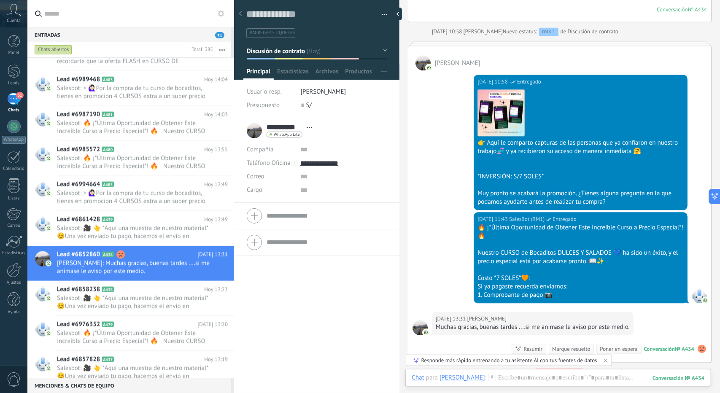
click at [302, 54] on button "Discusión de contrato" at bounding box center [317, 50] width 141 height 15
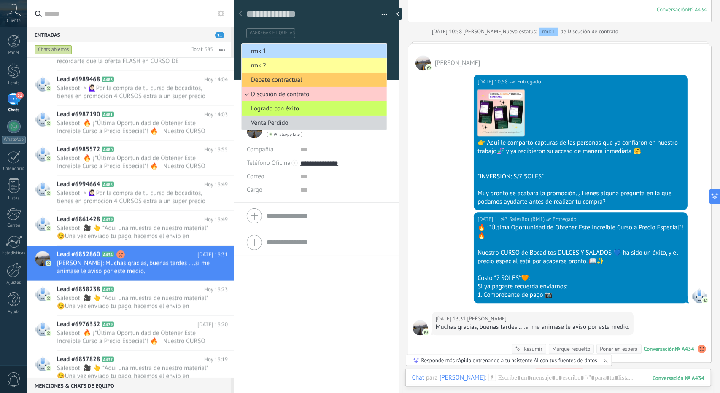
click at [289, 48] on span "rmk 1" at bounding box center [313, 51] width 143 height 8
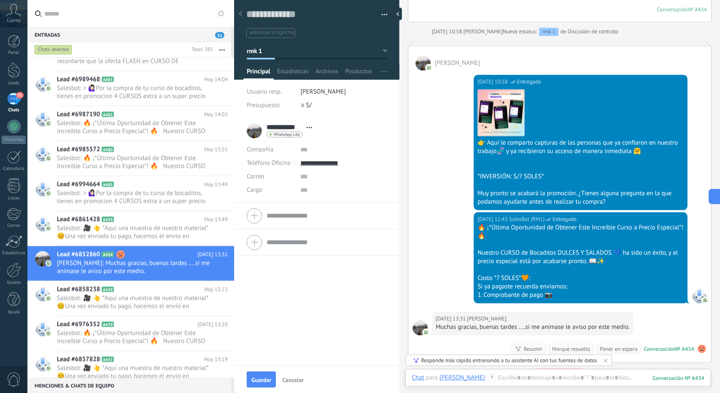
click at [288, 56] on button "rmk 1" at bounding box center [317, 50] width 141 height 15
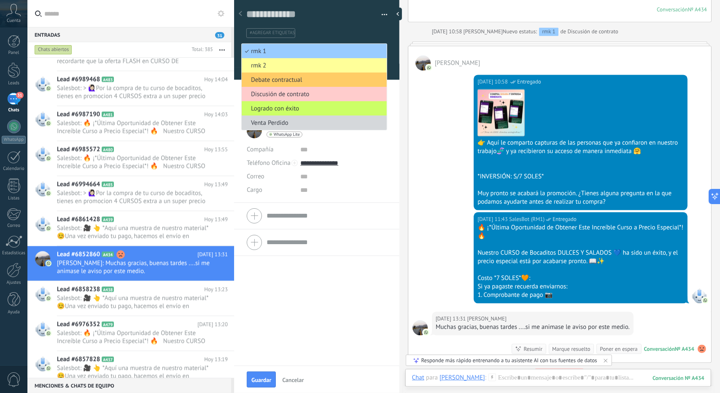
click at [284, 65] on span "rmk 2" at bounding box center [313, 66] width 143 height 8
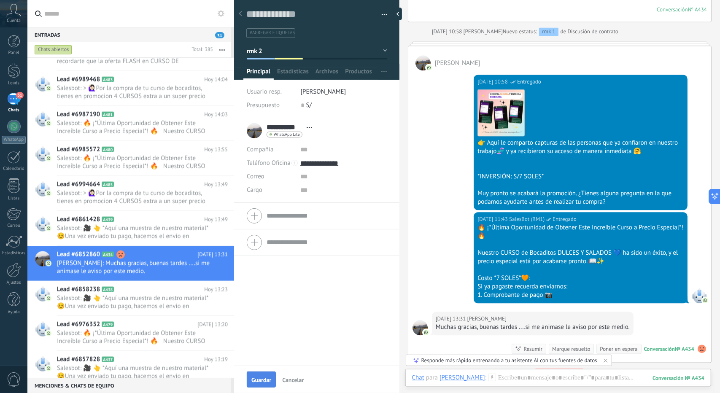
click at [265, 374] on button "Guardar" at bounding box center [261, 380] width 29 height 16
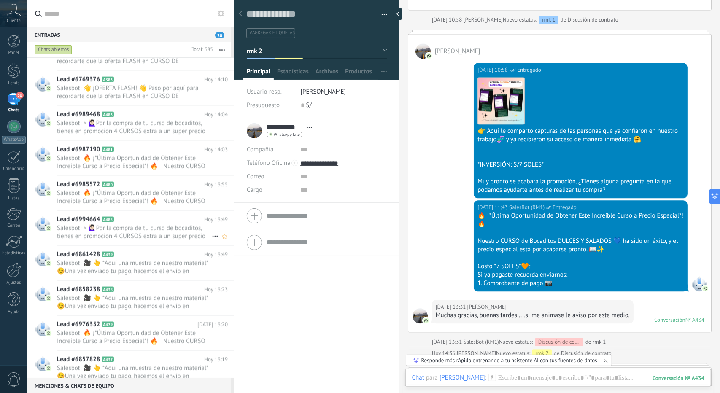
click at [162, 219] on h2 "Lead #6994664 A485" at bounding box center [130, 220] width 147 height 8
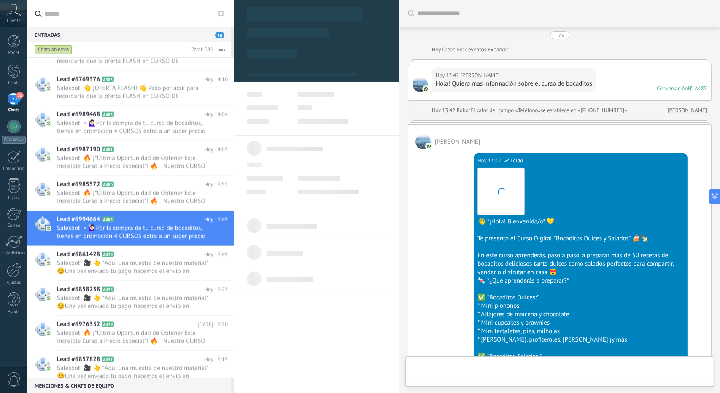
type textarea "**********"
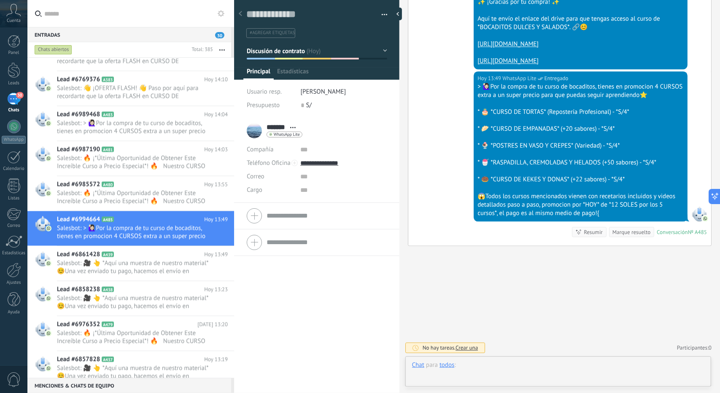
click at [512, 371] on div at bounding box center [558, 373] width 293 height 25
paste div
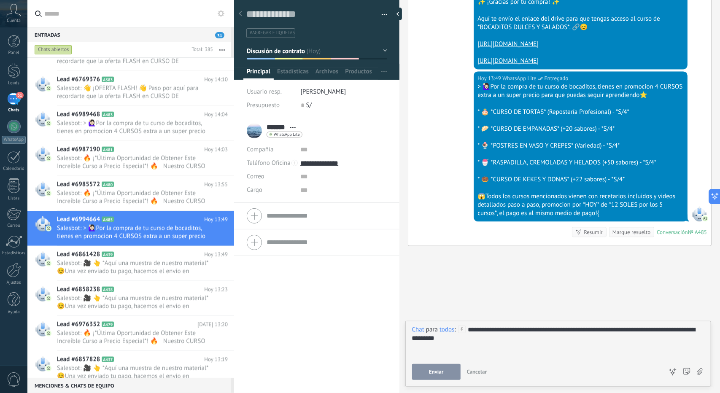
click at [449, 370] on button "Enviar" at bounding box center [436, 372] width 49 height 16
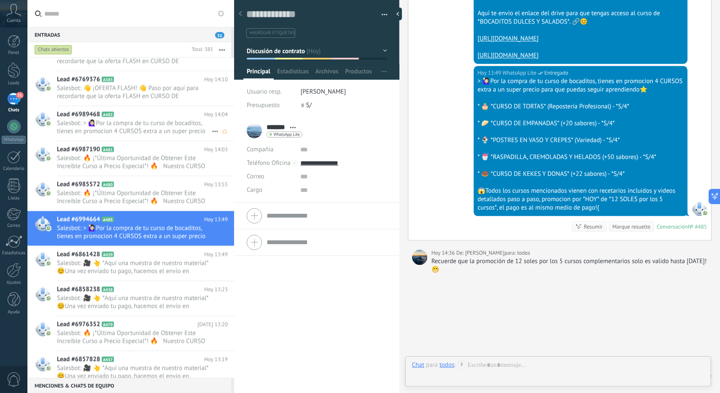
click at [139, 127] on span "Salesbot: > 🙋🏻‍♀Por la compra de tu curso de bocaditos, tienes en promocion 4 C…" at bounding box center [134, 127] width 155 height 16
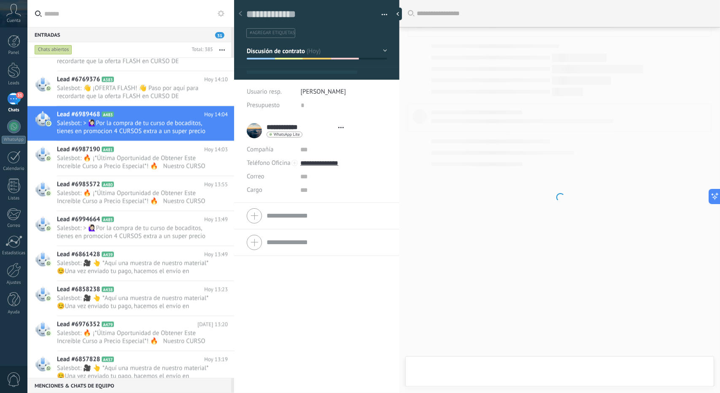
type textarea "**********"
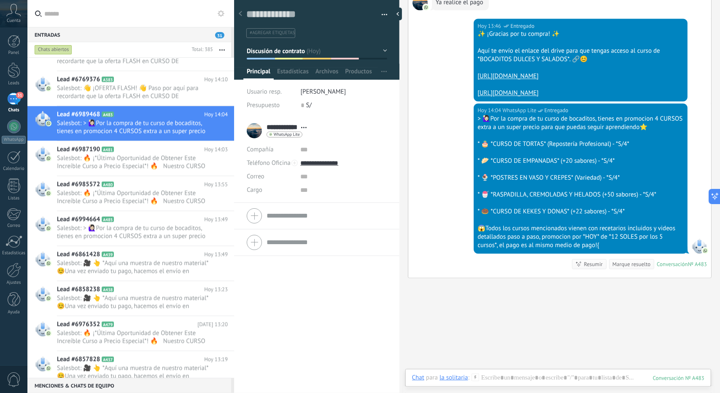
click at [535, 372] on div "Chat Correo Nota Tarea Chat para la solitaria : 483 Enviar Cancelar Rastrear cl…" at bounding box center [559, 384] width 306 height 30
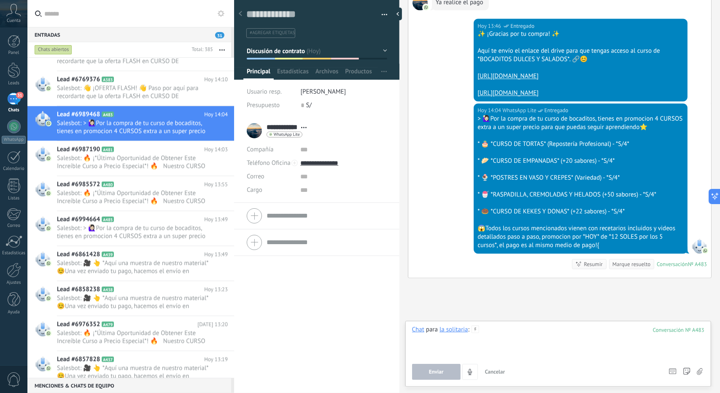
click at [532, 348] on div at bounding box center [558, 342] width 293 height 32
paste div
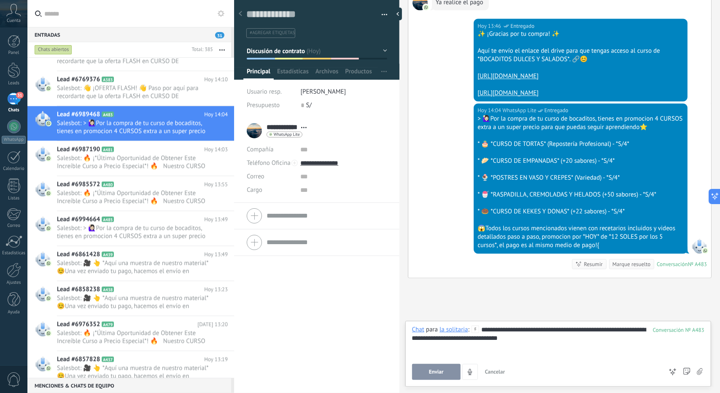
click at [434, 380] on div "**********" at bounding box center [559, 354] width 306 height 66
click at [430, 371] on span "Enviar" at bounding box center [436, 372] width 15 height 6
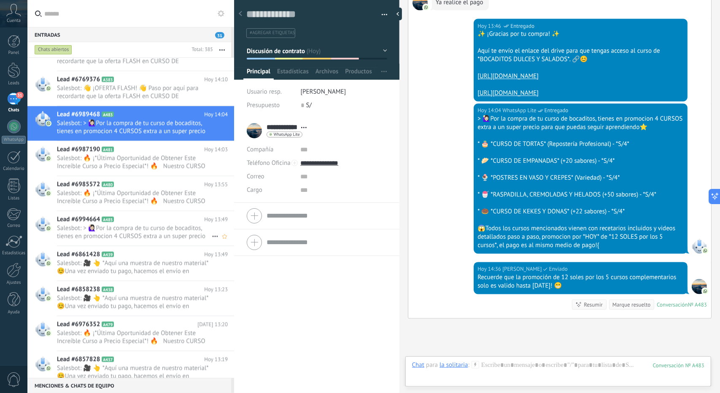
scroll to position [1124, 0]
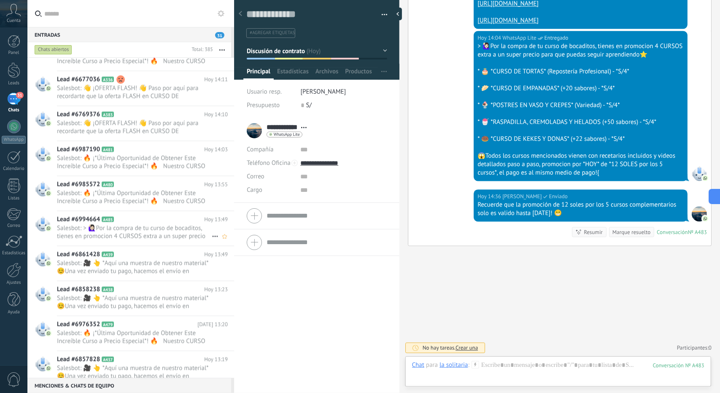
click at [151, 231] on span "Salesbot: > 🙋🏻‍♀Por la compra de tu curso de bocaditos, tienes en promocion 4 C…" at bounding box center [134, 233] width 155 height 16
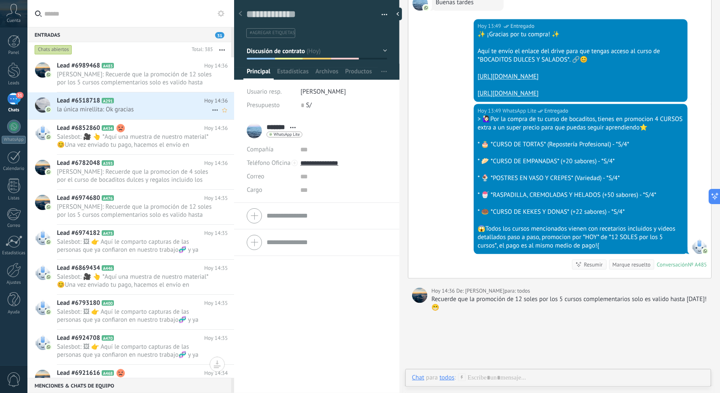
click at [140, 110] on span "la única mirellita: Ok gracias" at bounding box center [134, 110] width 155 height 8
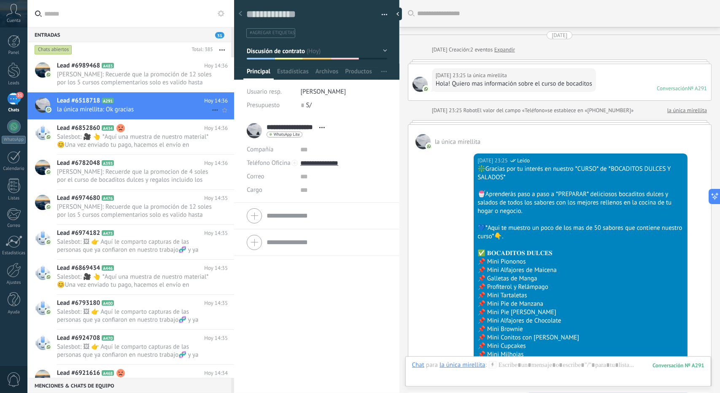
scroll to position [1576, 0]
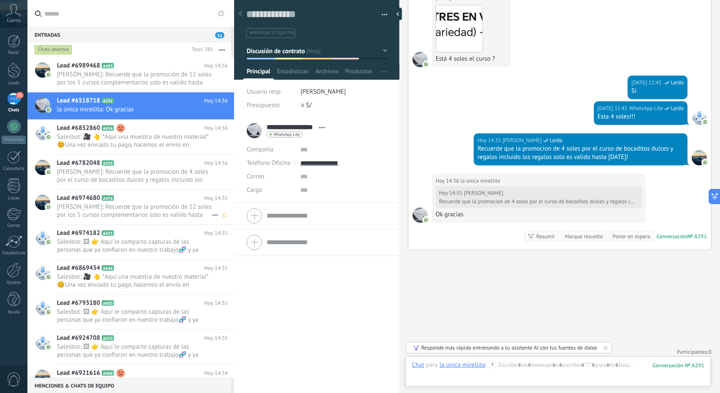
click at [136, 223] on div "Lead #6974680 A476 Hoy 14:35 alejandro echendia: Recuerde que la promoción de 1…" at bounding box center [145, 207] width 177 height 35
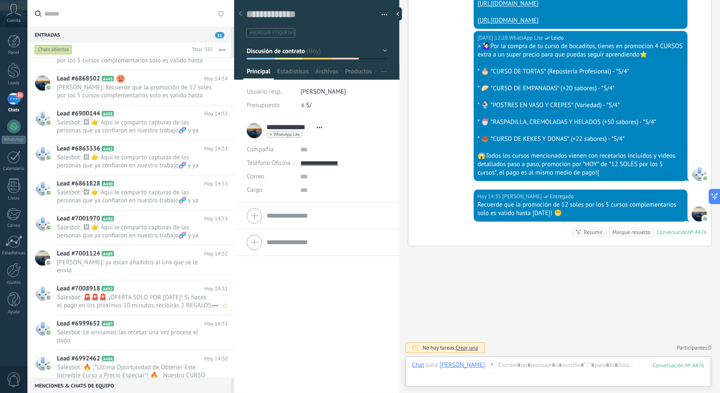
scroll to position [464, 0]
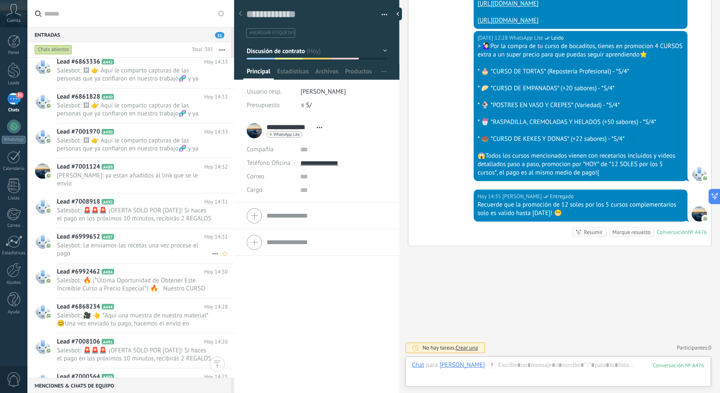
click at [144, 242] on span "Salesbot: Le enviamos las recetas una vez procese el pago" at bounding box center [134, 250] width 155 height 16
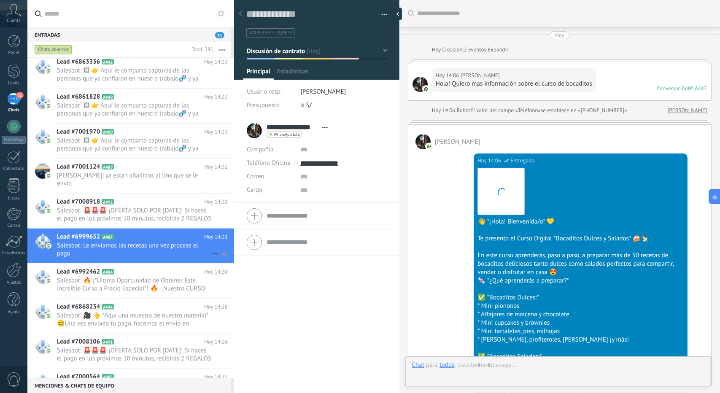
scroll to position [983, 0]
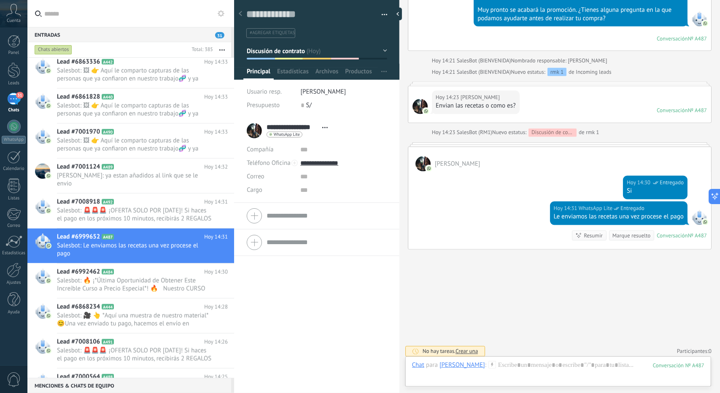
click at [318, 62] on div at bounding box center [317, 37] width 166 height 85
click at [306, 53] on button "Discusión de contrato" at bounding box center [317, 50] width 141 height 15
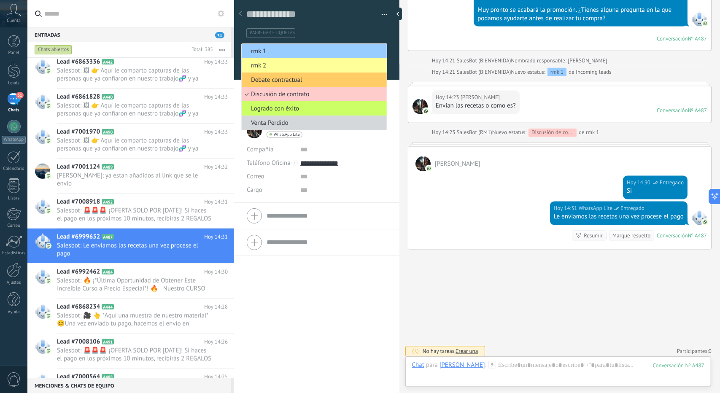
click at [301, 51] on span "rmk 1" at bounding box center [313, 51] width 143 height 8
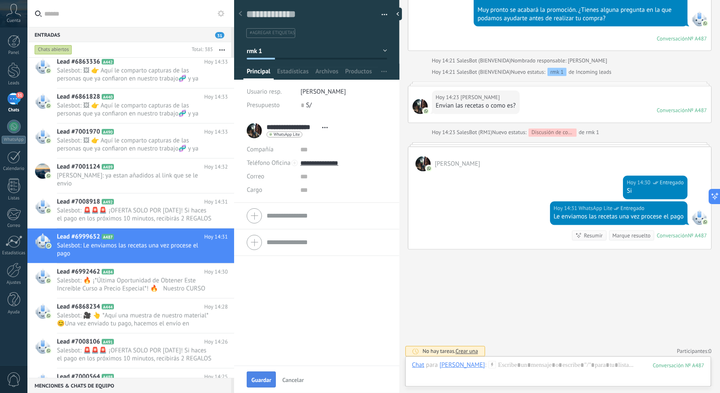
click at [269, 379] on span "Guardar" at bounding box center [262, 380] width 20 height 6
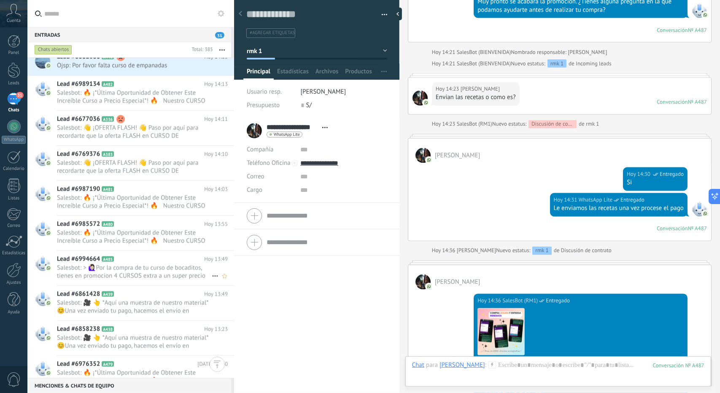
click at [131, 258] on h2 "Lead #6994664 A485" at bounding box center [130, 259] width 147 height 8
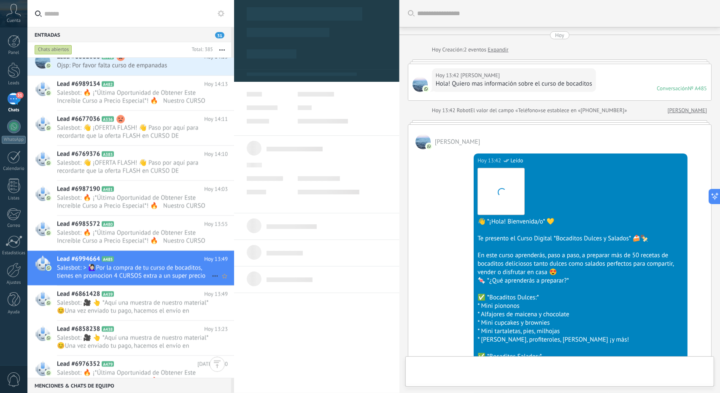
type textarea "**********"
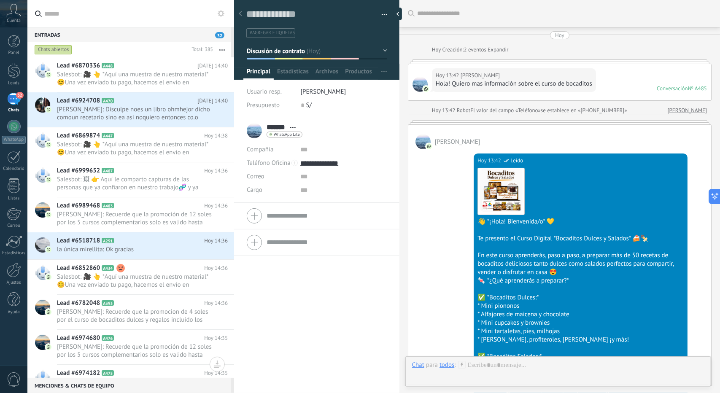
scroll to position [13, 0]
